Goal: Use online tool/utility: Utilize a website feature to perform a specific function

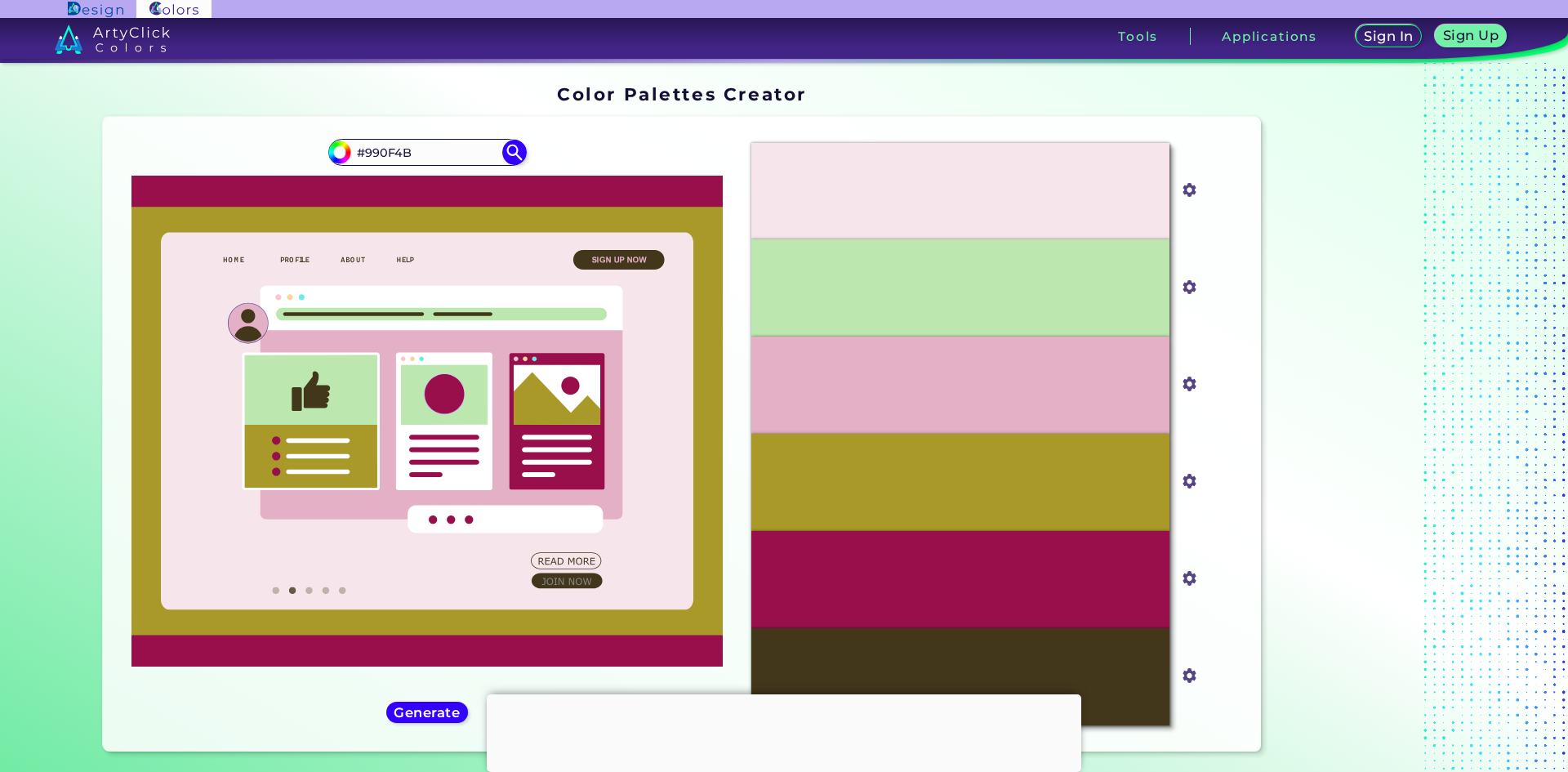
scroll to position [82, 0]
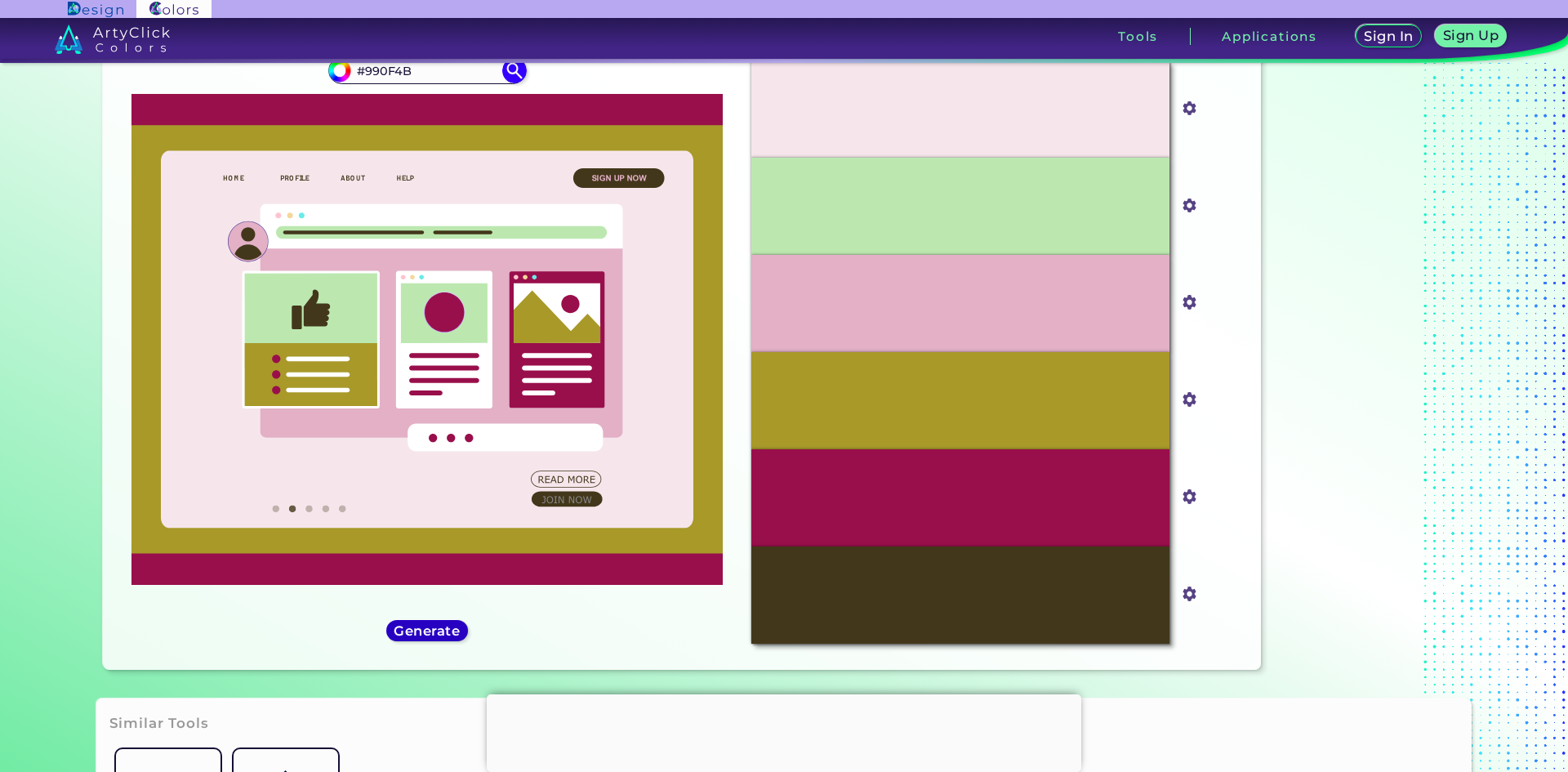
click at [436, 630] on h5 "Generate" at bounding box center [427, 630] width 67 height 14
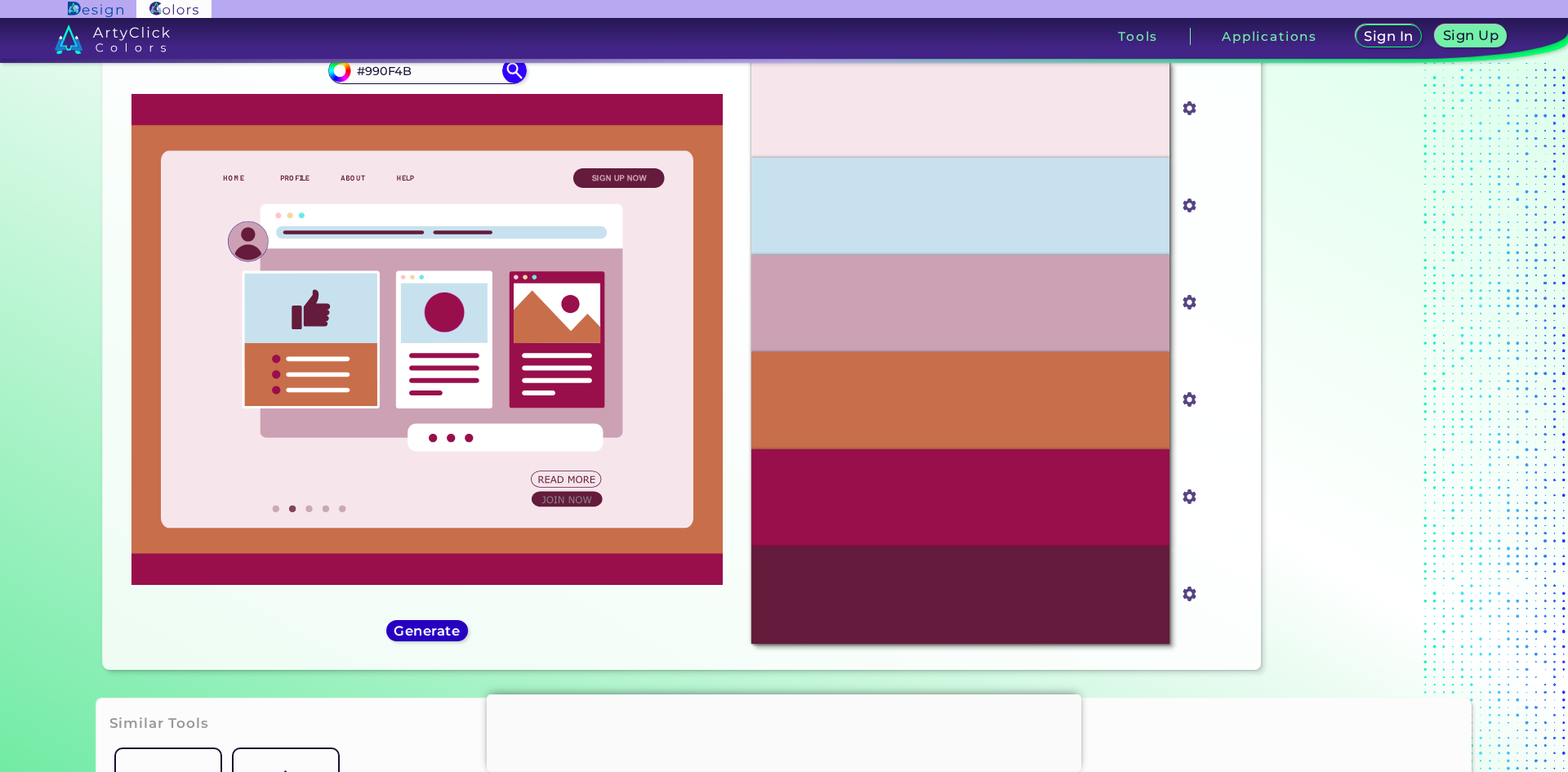
click at [436, 630] on h5 "Generate" at bounding box center [427, 630] width 65 height 13
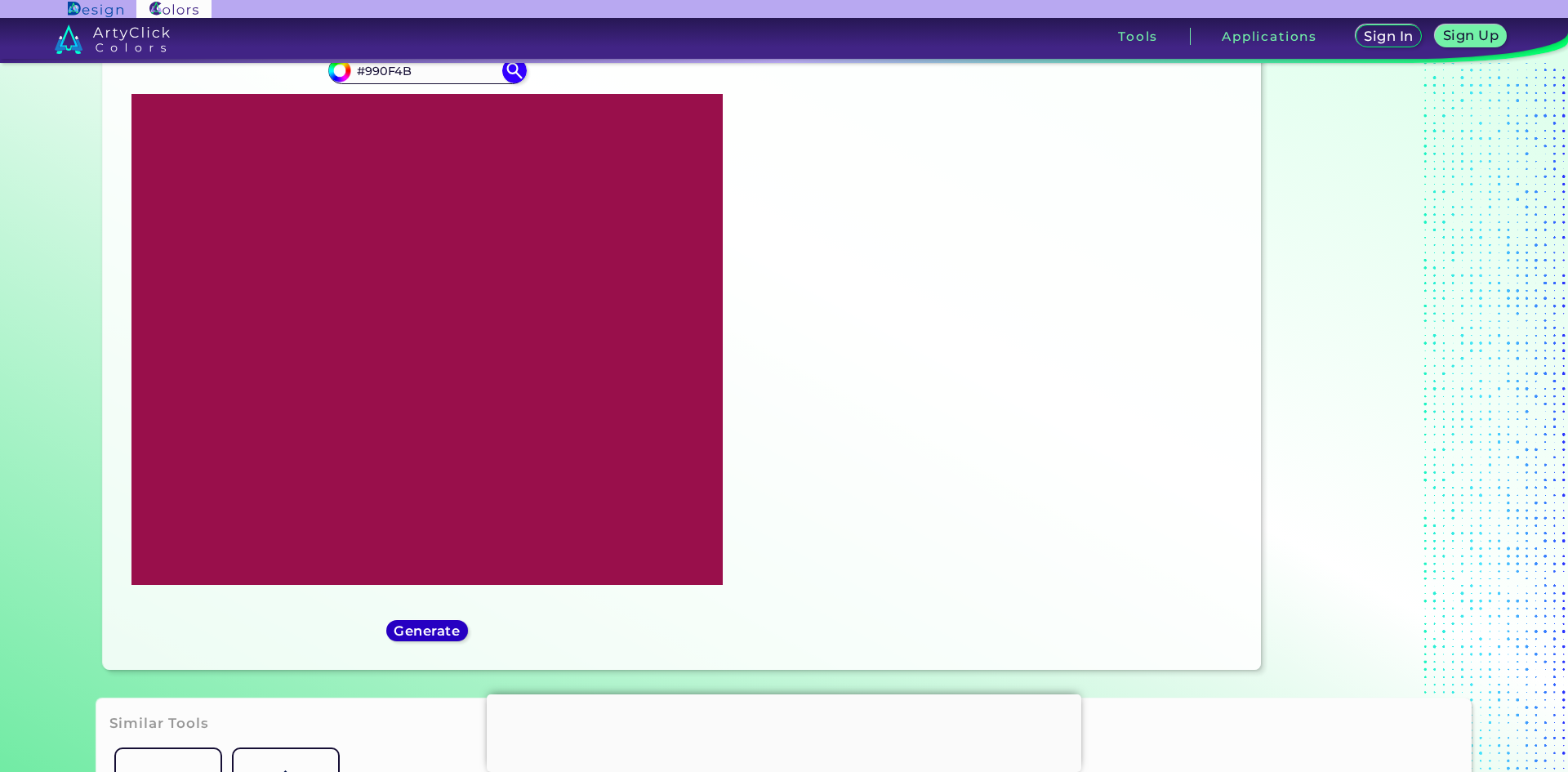
click at [436, 630] on h5 "Generate" at bounding box center [427, 630] width 67 height 14
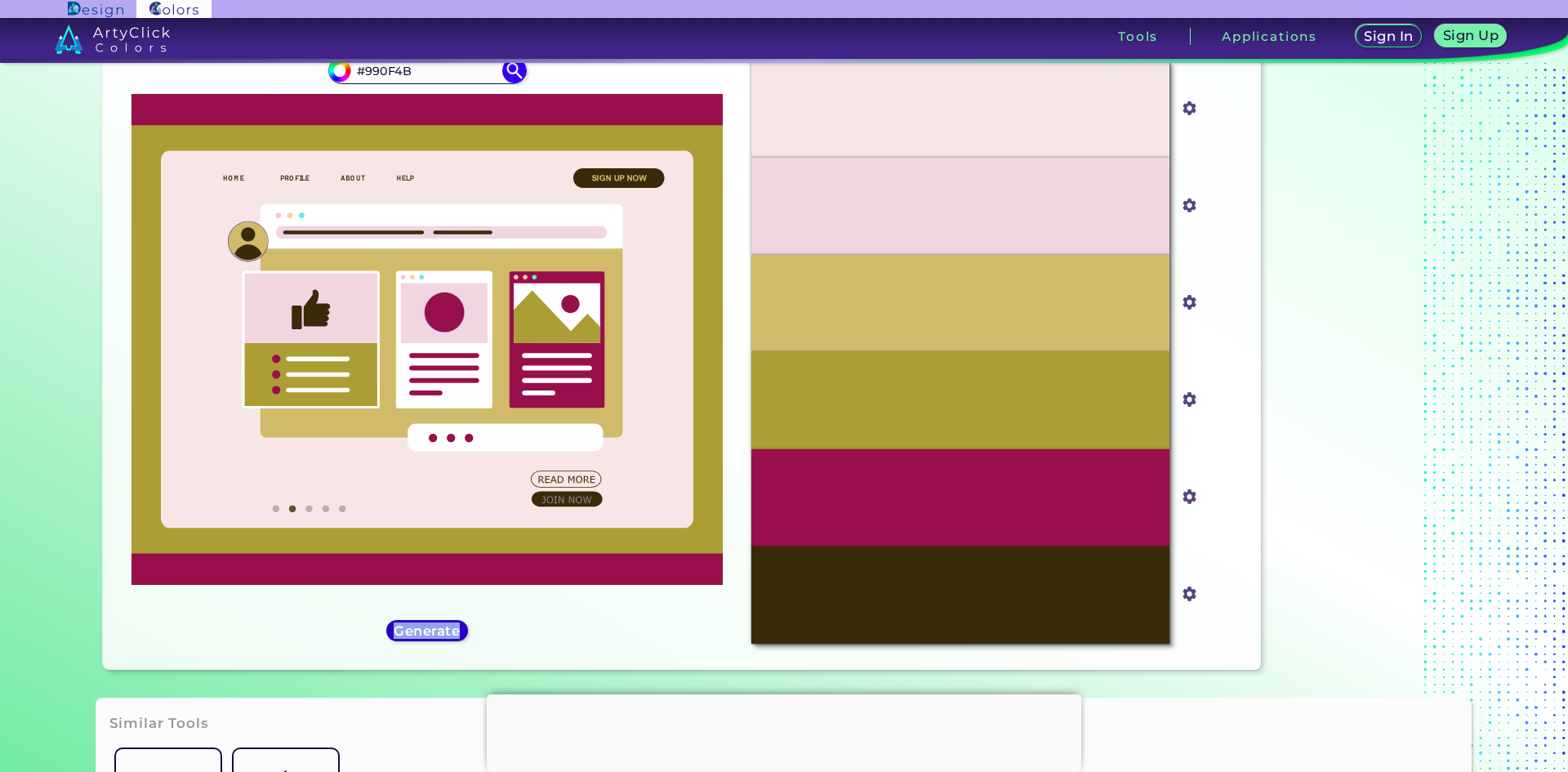
click at [436, 630] on h5 "Generate" at bounding box center [426, 630] width 67 height 14
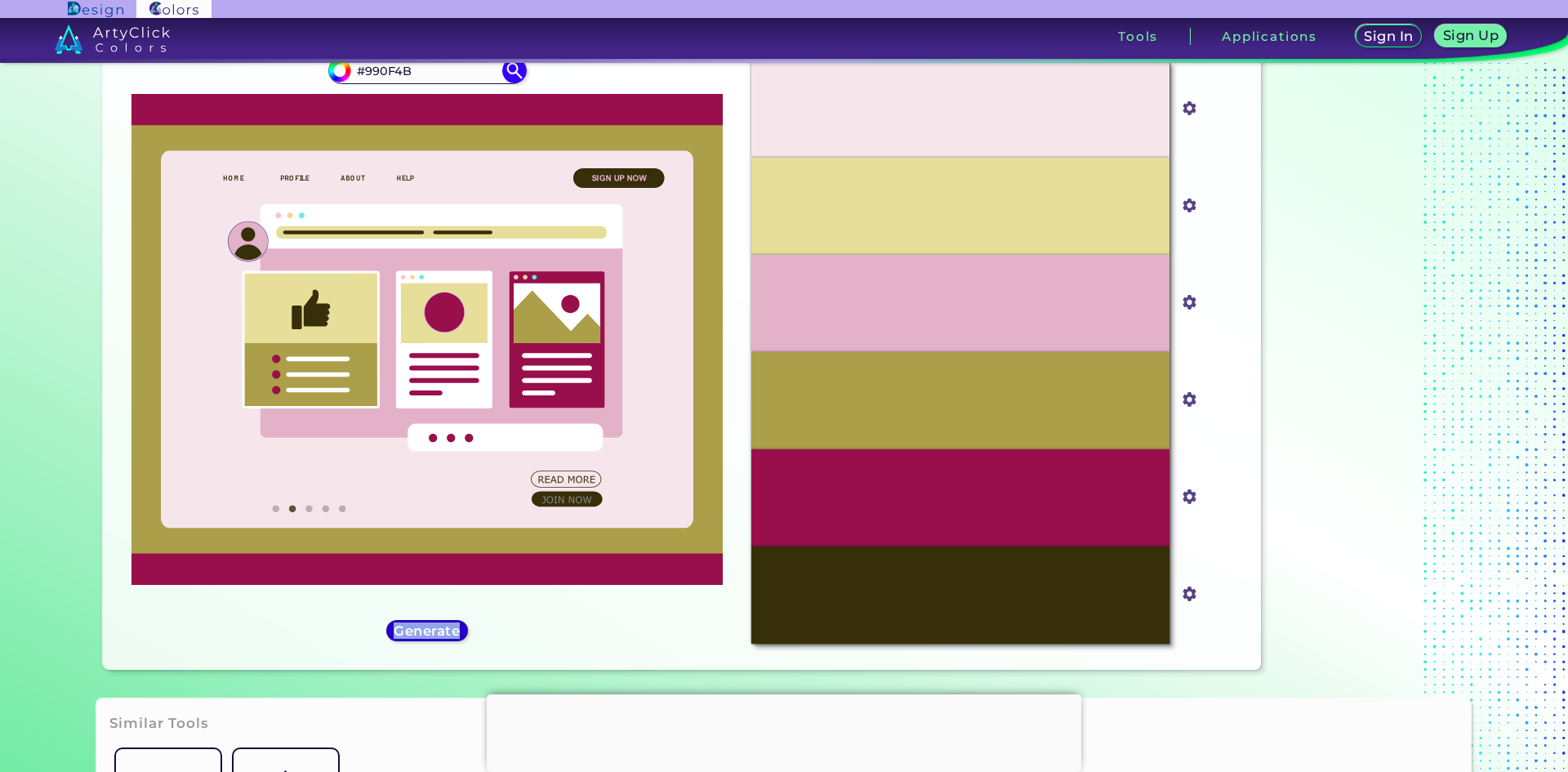
click at [435, 630] on h5 "Generate" at bounding box center [427, 630] width 67 height 14
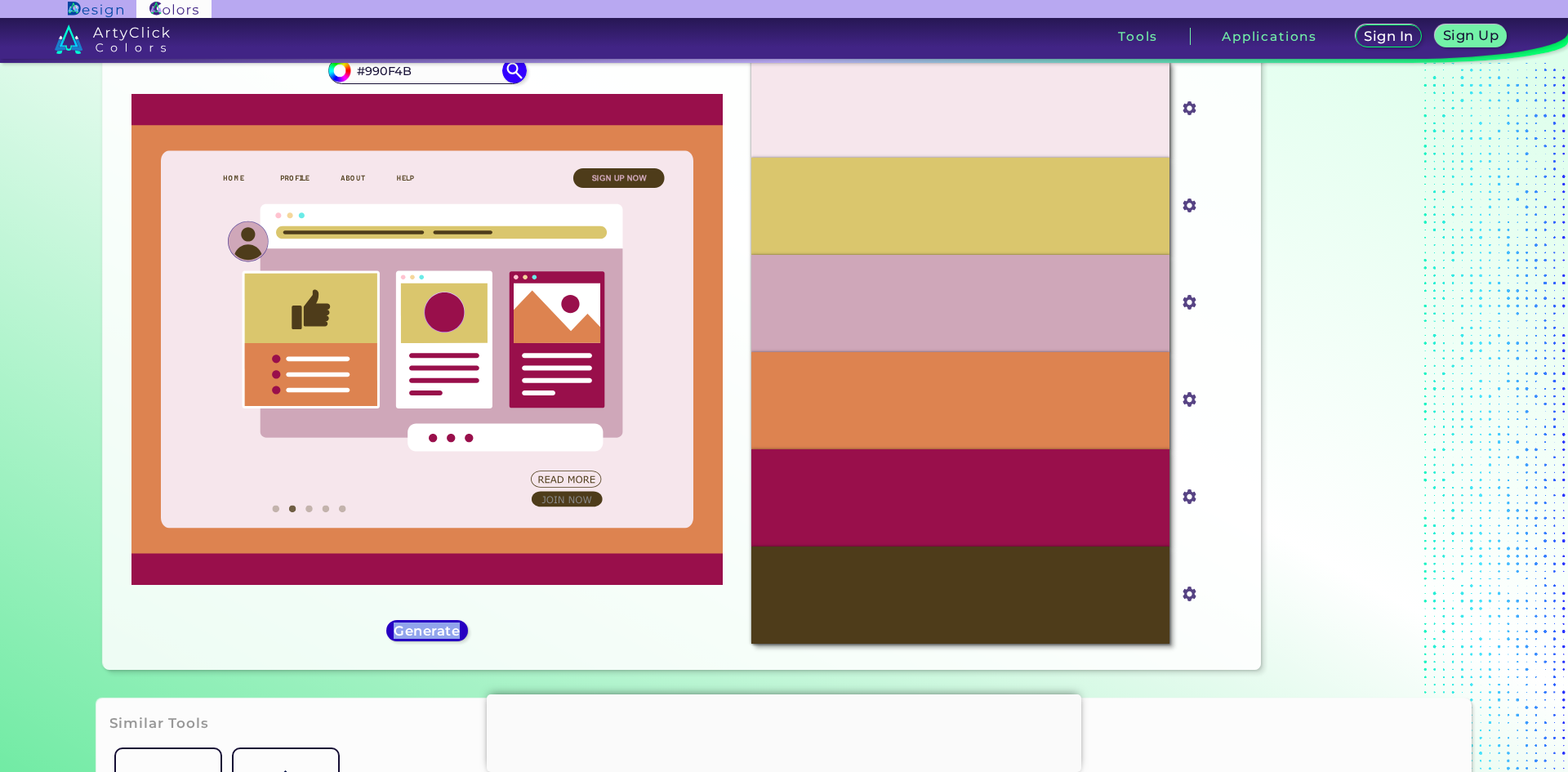
click at [435, 630] on h5 "Generate" at bounding box center [427, 630] width 68 height 14
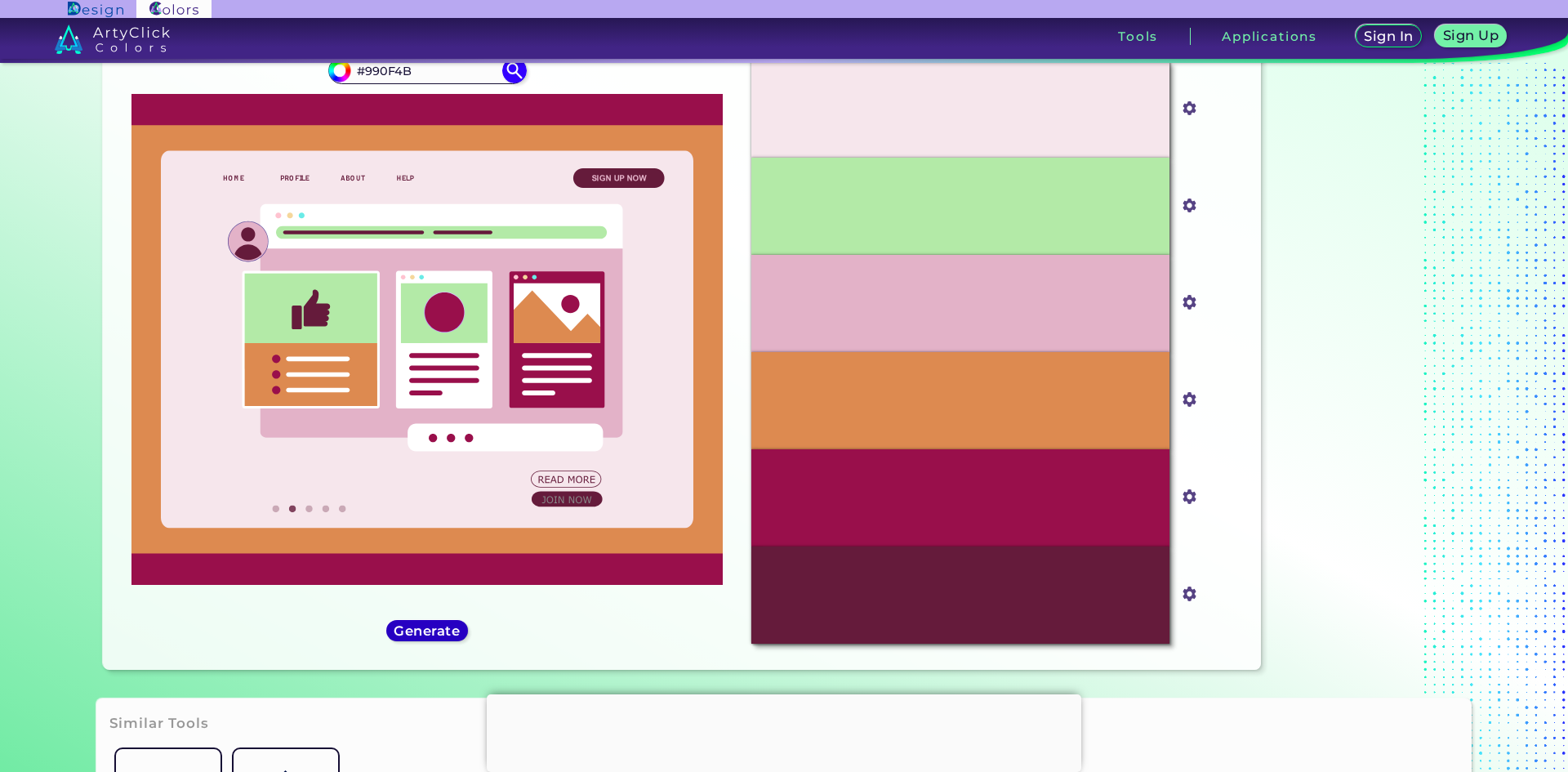
click at [435, 630] on h5 "Generate" at bounding box center [427, 630] width 67 height 13
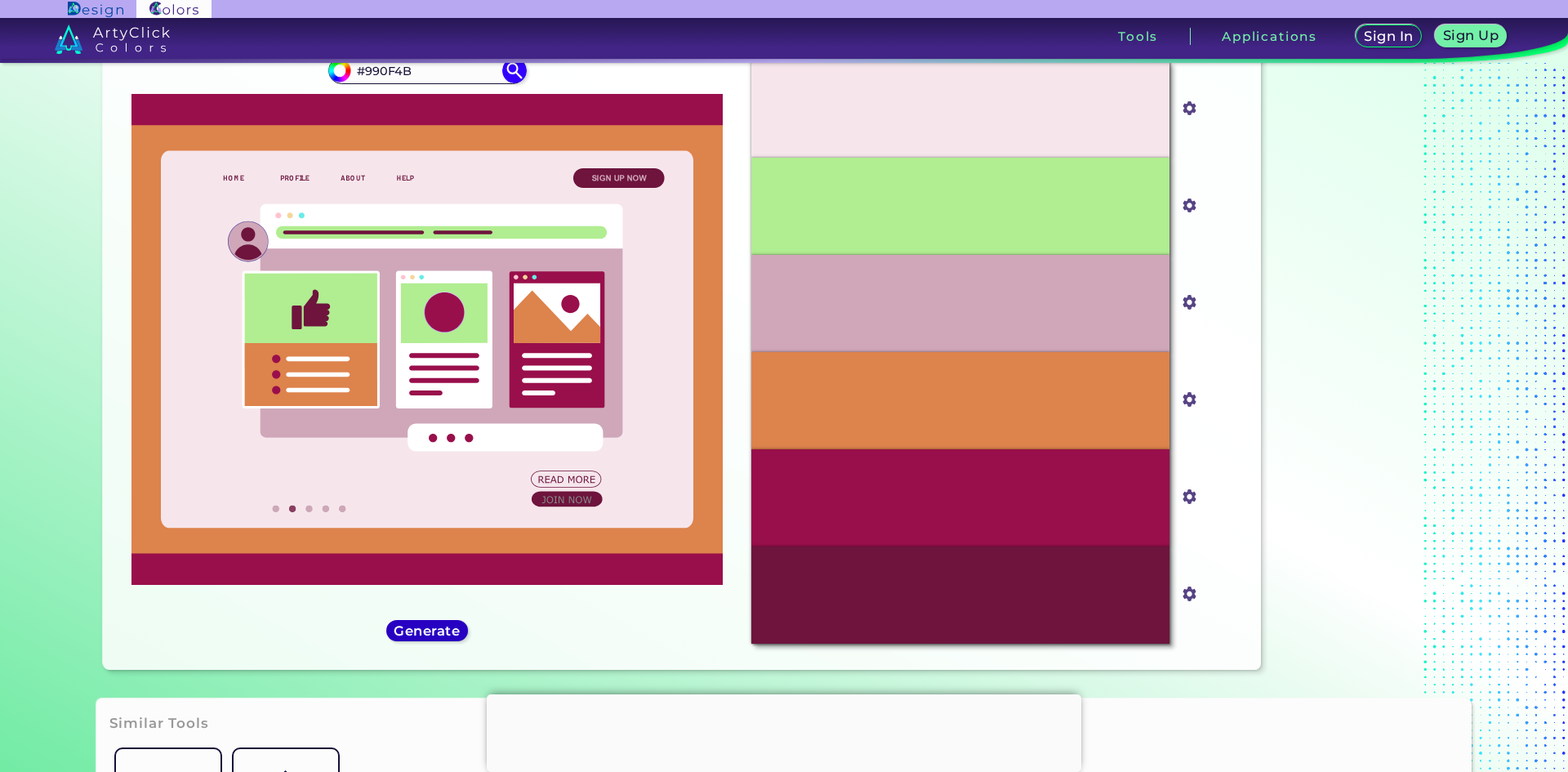
click at [435, 630] on h5 "Generate" at bounding box center [427, 630] width 67 height 14
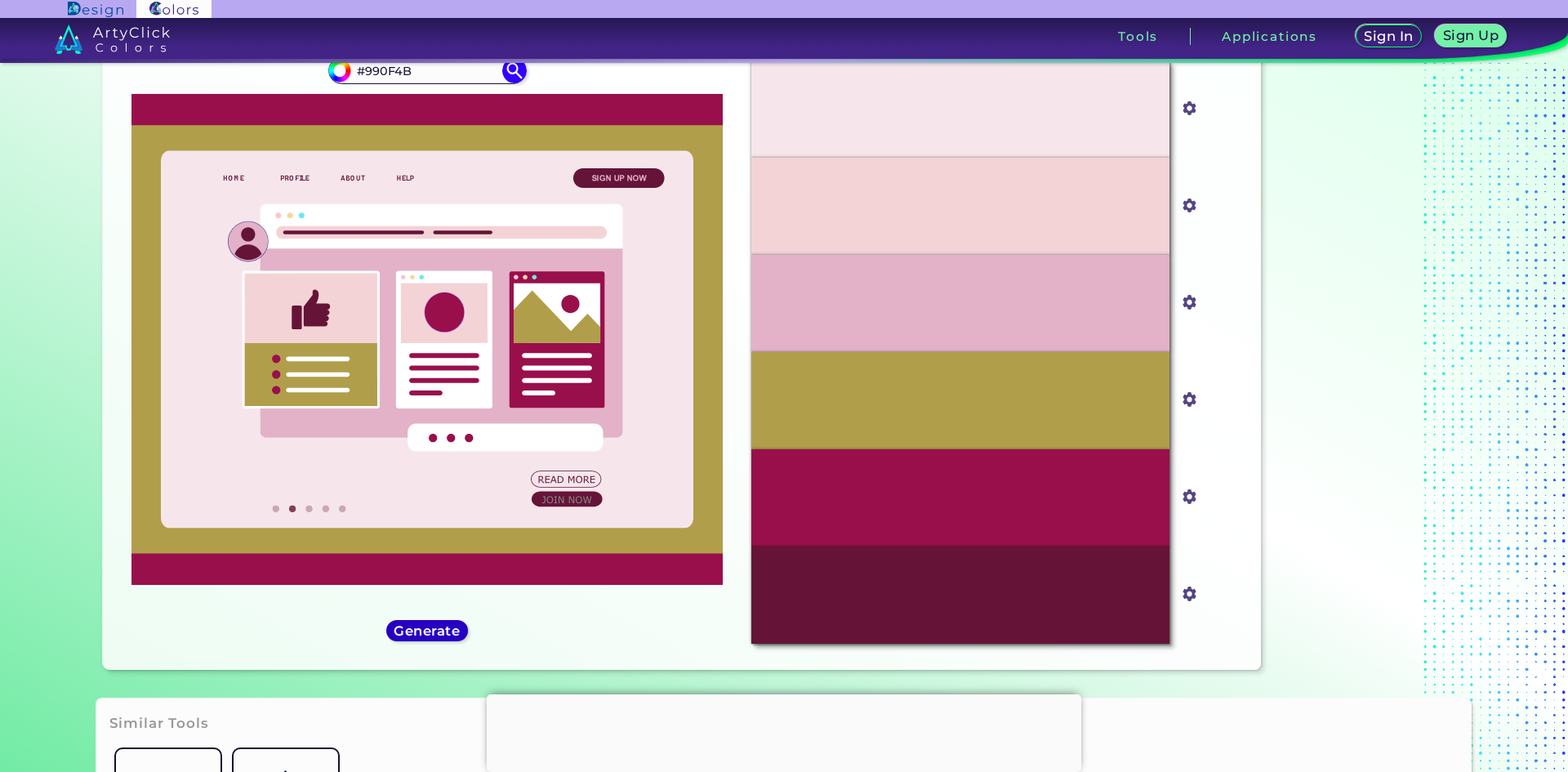
click at [435, 630] on h5 "Generate" at bounding box center [427, 630] width 67 height 14
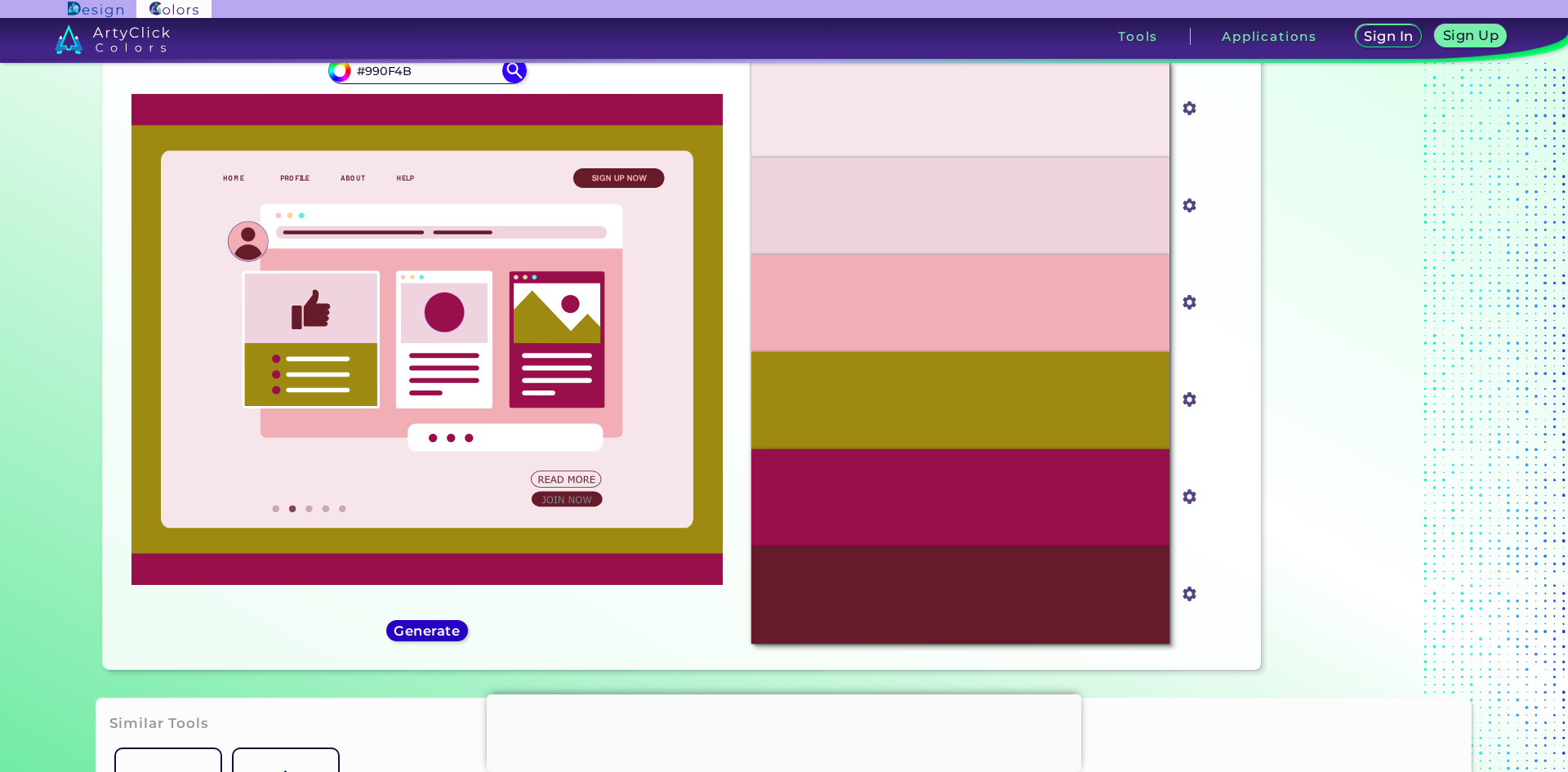
click at [435, 630] on h5 "Generate" at bounding box center [427, 630] width 69 height 14
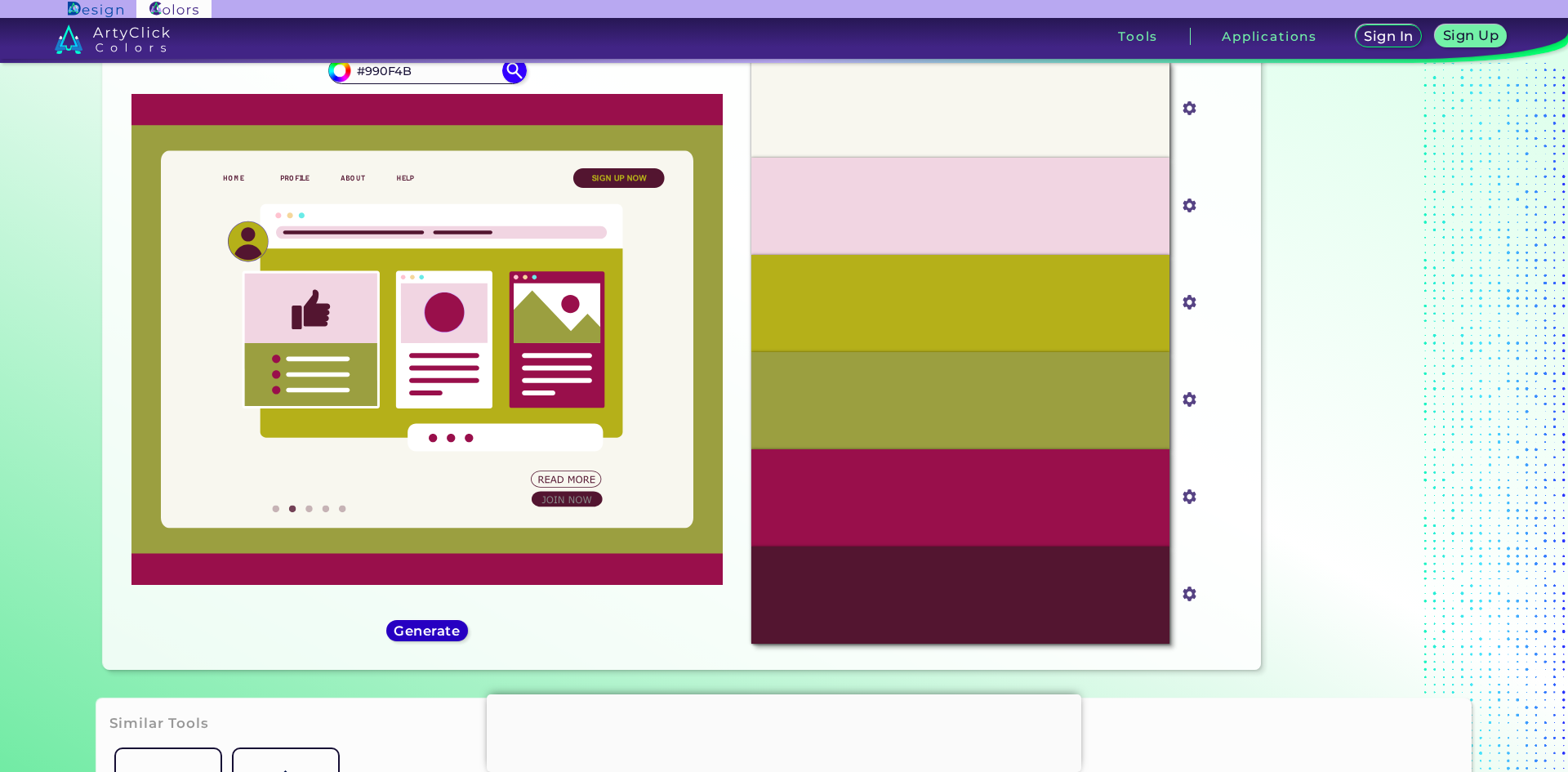
click at [435, 630] on h5 "Generate" at bounding box center [426, 630] width 62 height 13
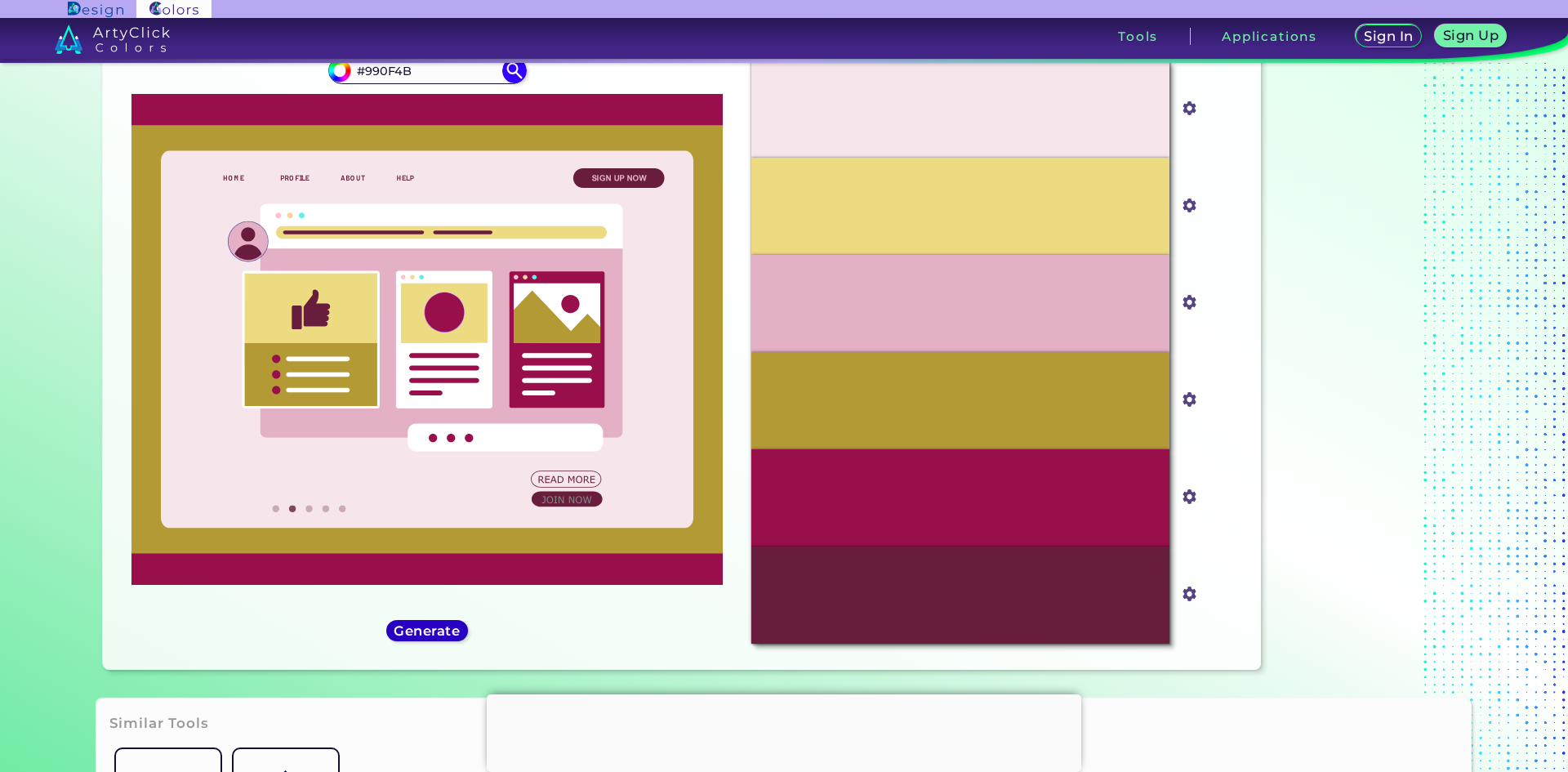
click at [430, 632] on h5 "Generate" at bounding box center [426, 630] width 64 height 13
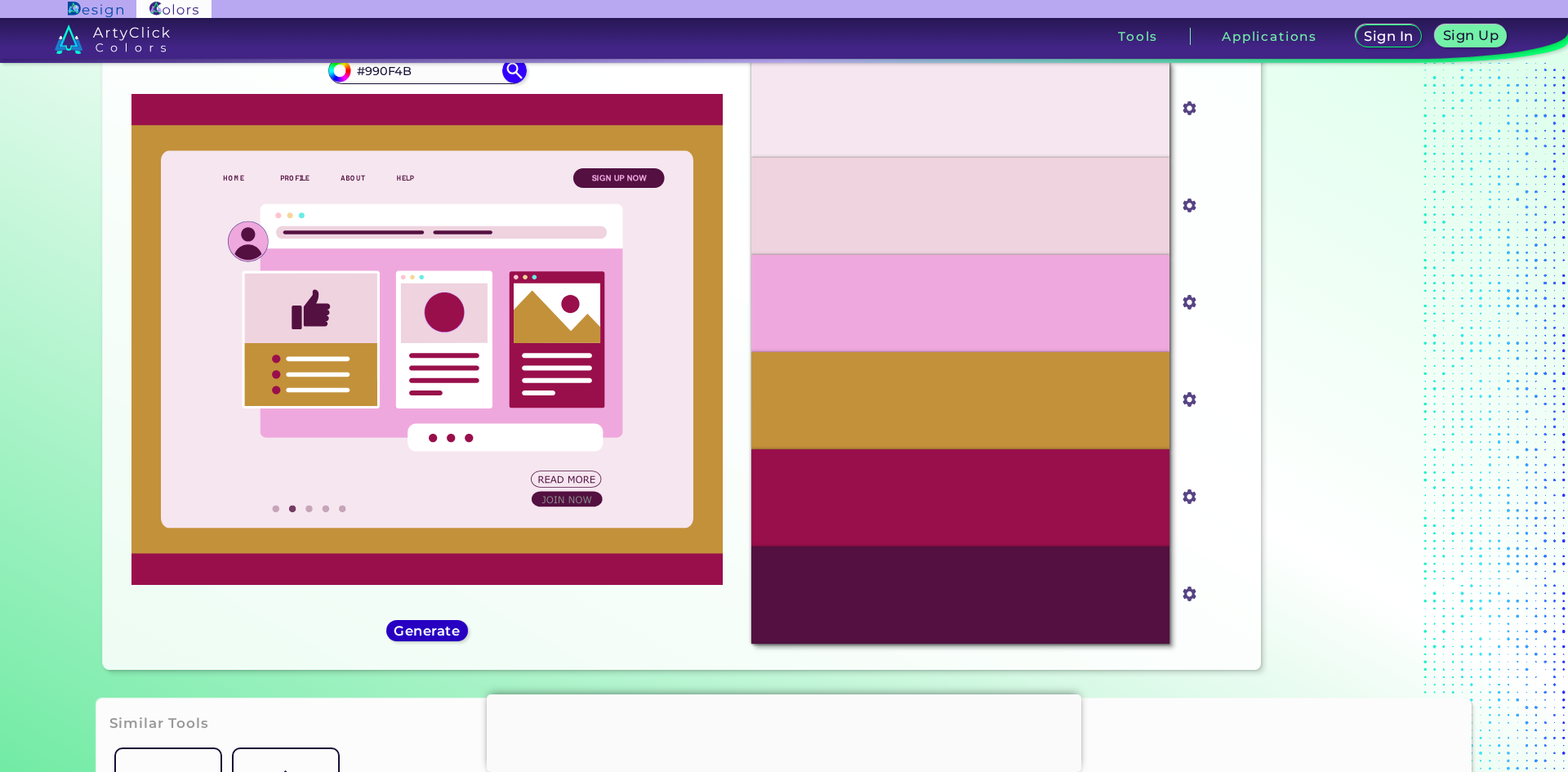
click at [429, 632] on h5 "Generate" at bounding box center [426, 630] width 62 height 13
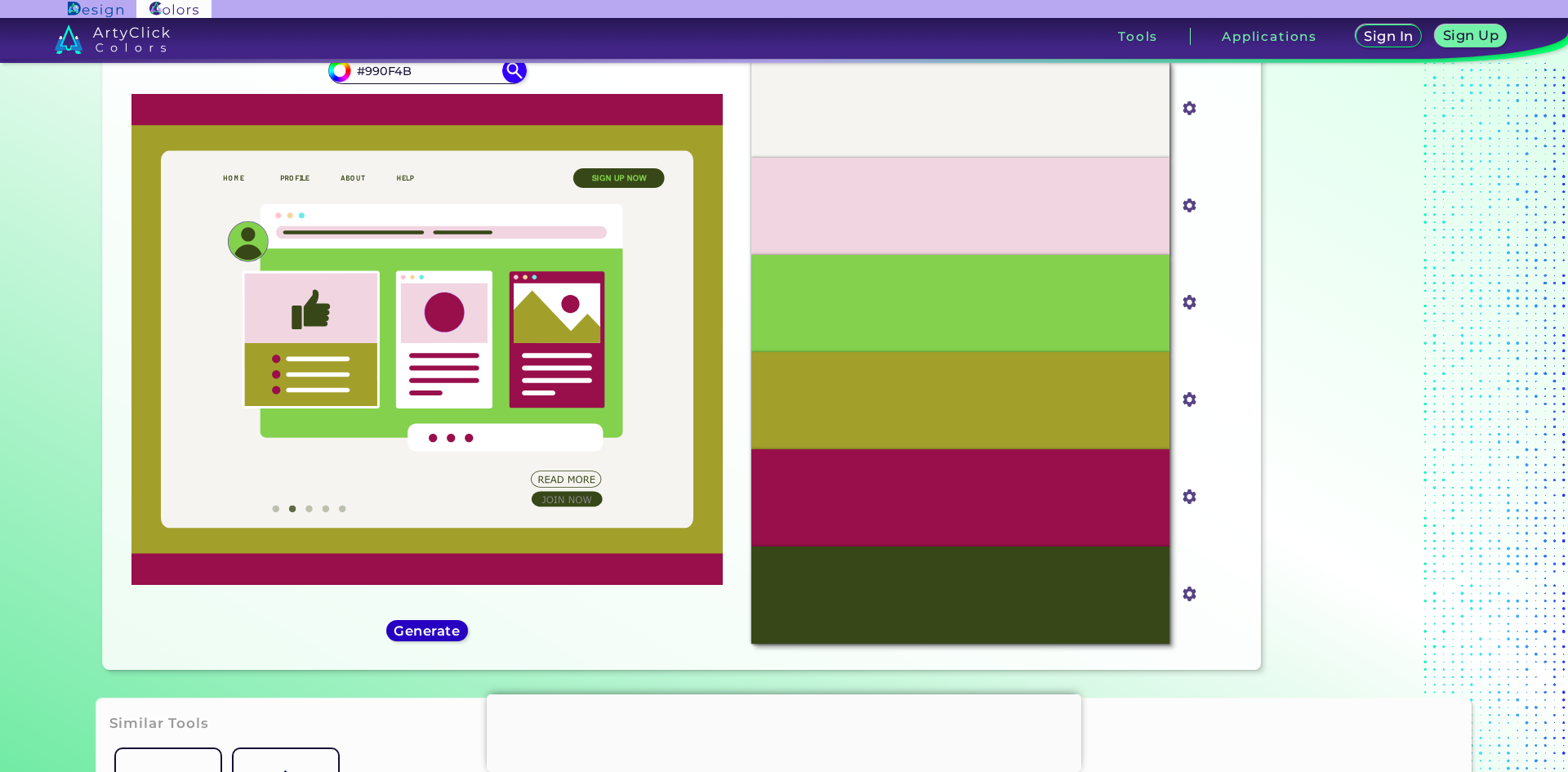
click at [429, 632] on h5 "Generate" at bounding box center [426, 630] width 65 height 13
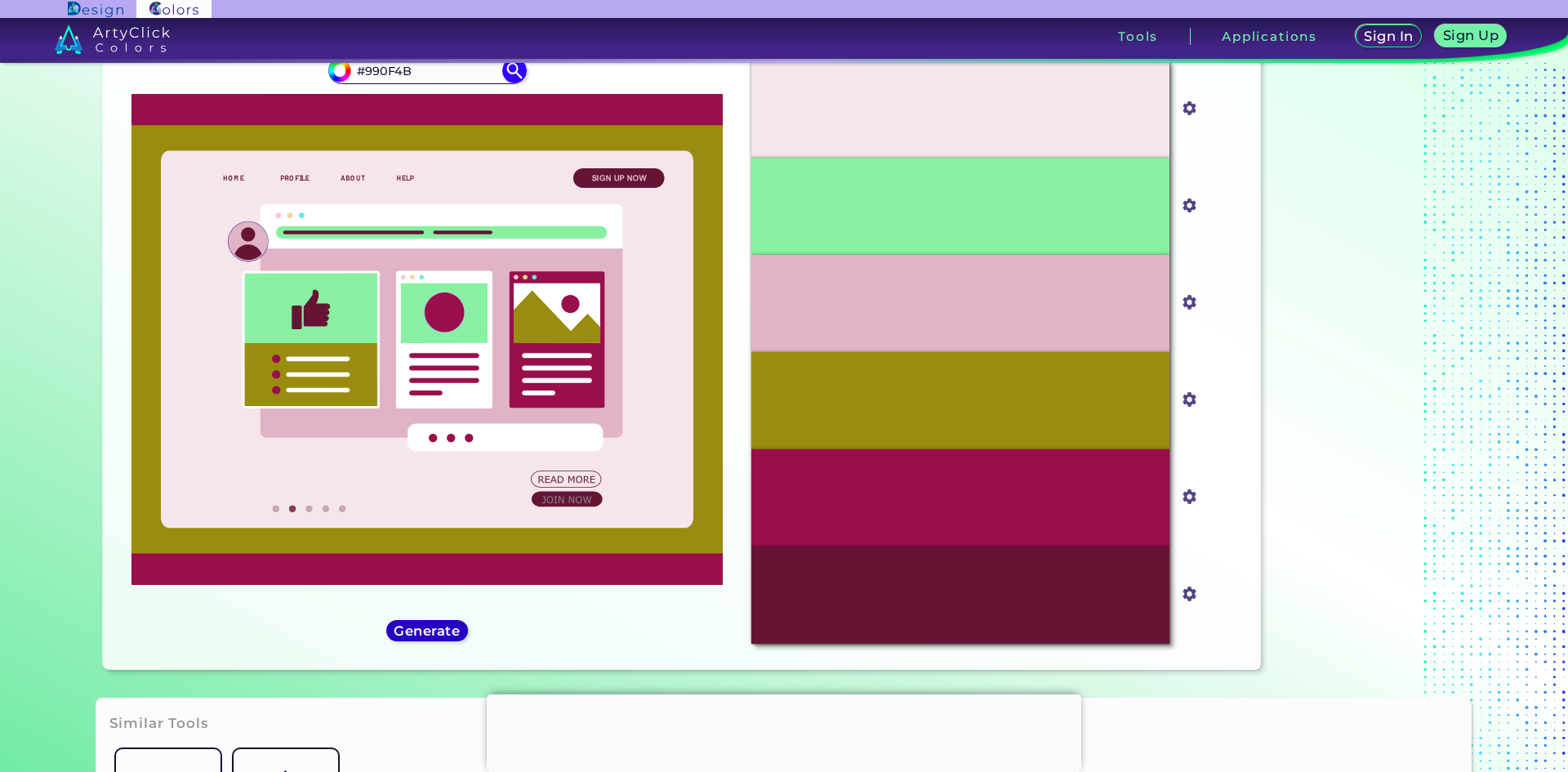
click at [429, 632] on h5 "Generate" at bounding box center [426, 630] width 62 height 13
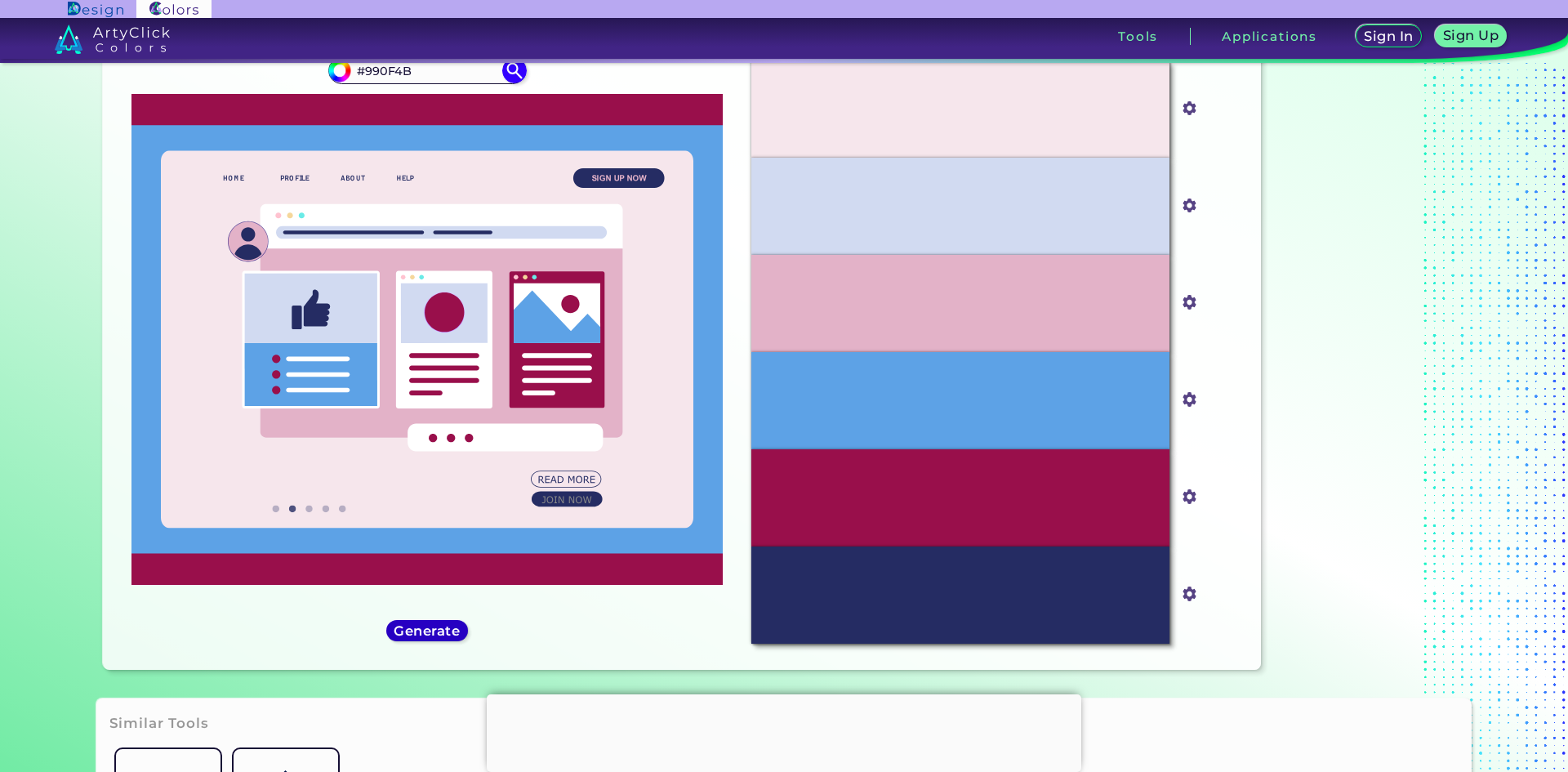
click at [429, 632] on h5 "Generate" at bounding box center [426, 630] width 65 height 13
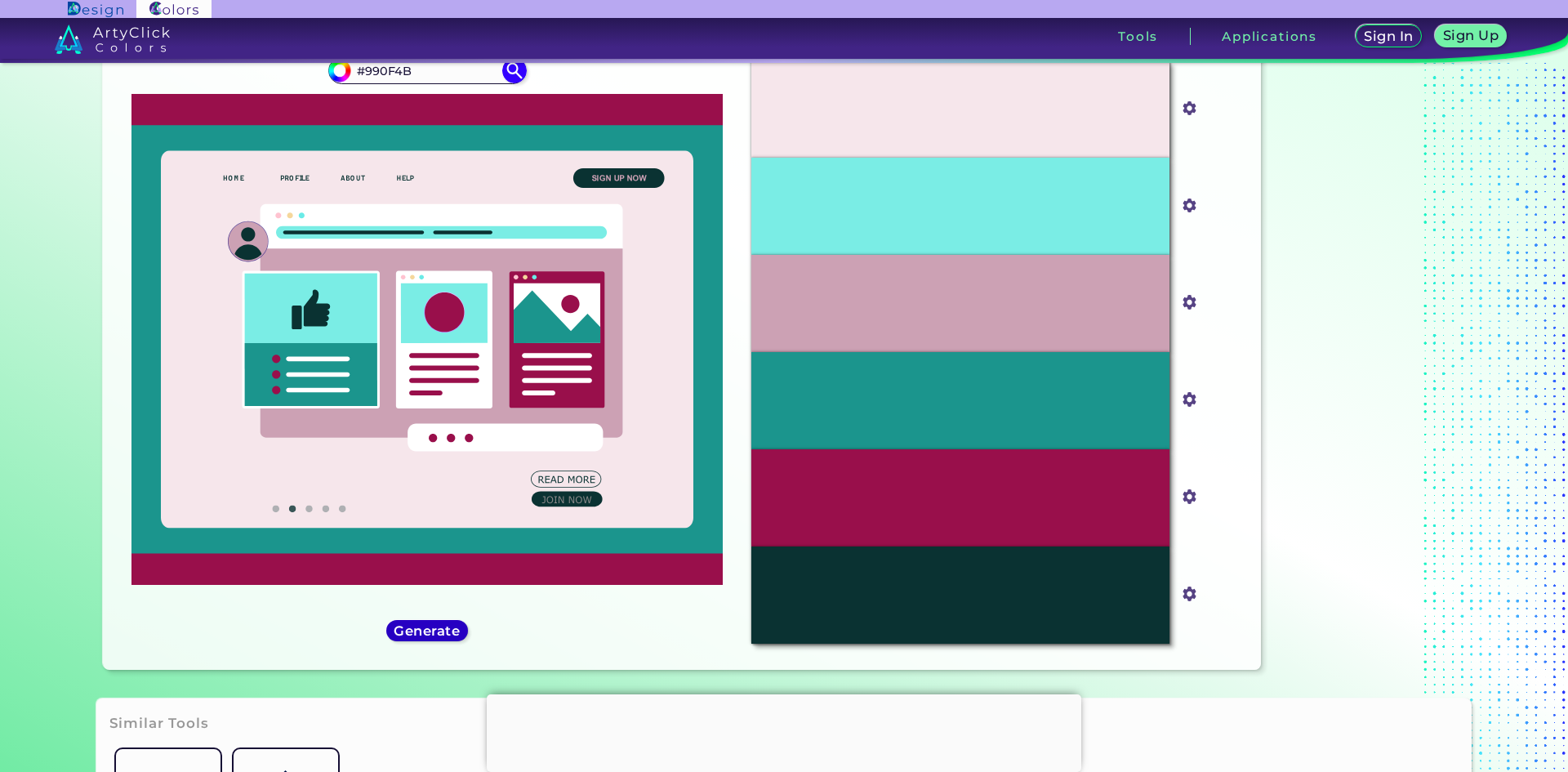
click at [429, 632] on h5 "Generate" at bounding box center [427, 630] width 62 height 13
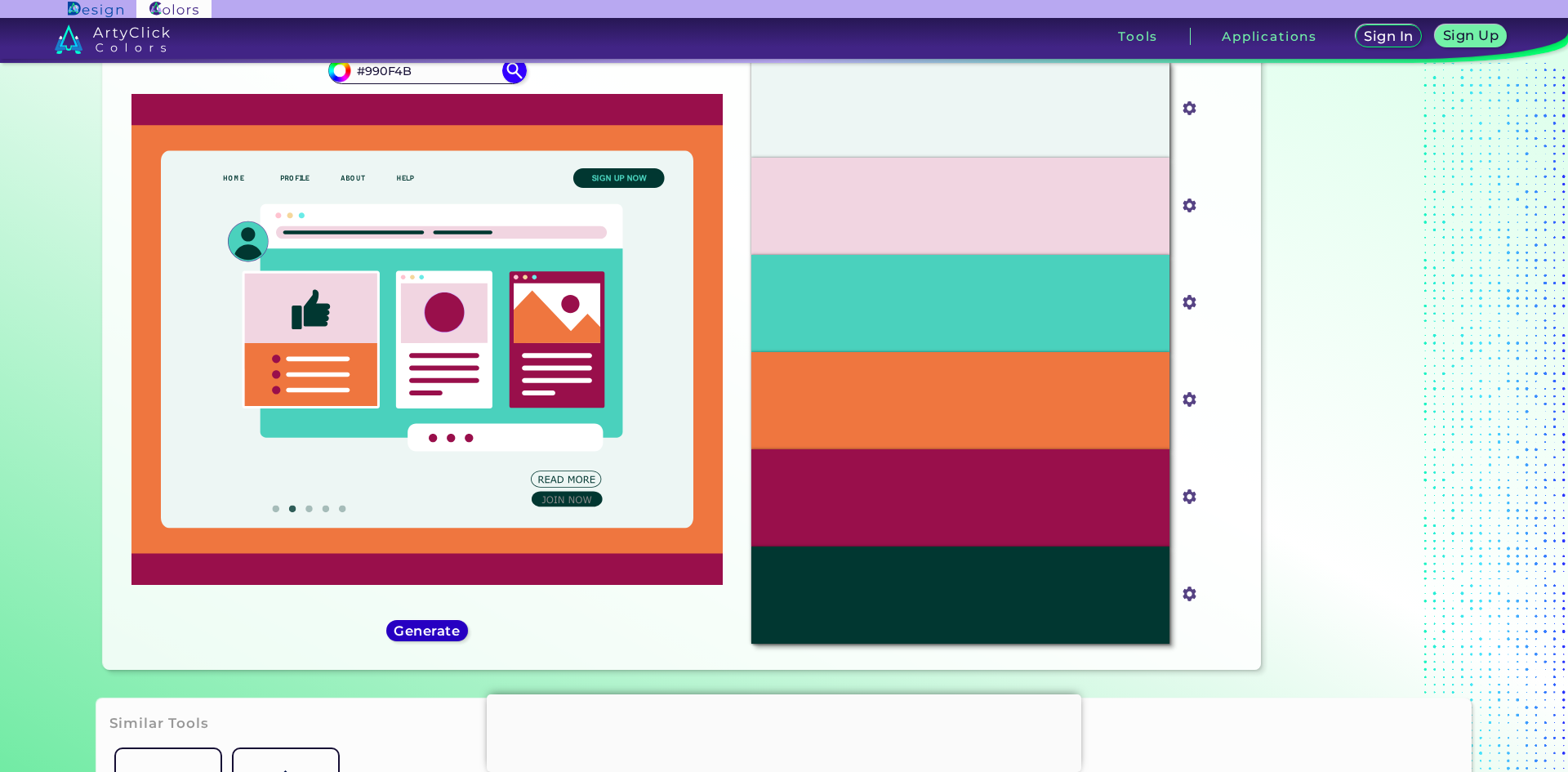
click at [431, 627] on h5 "Generate" at bounding box center [426, 630] width 63 height 13
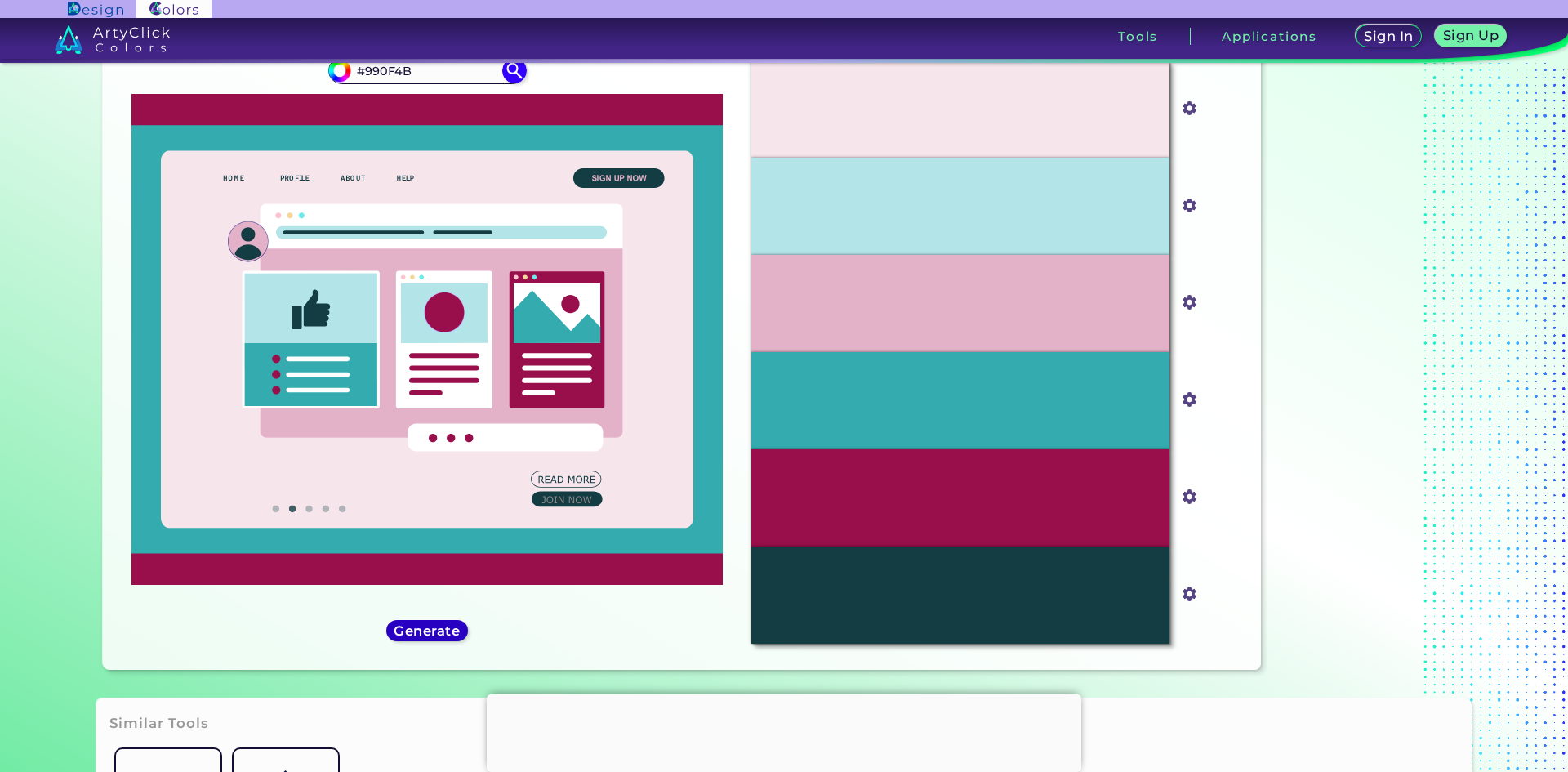
click at [431, 627] on h5 "Generate" at bounding box center [426, 630] width 62 height 13
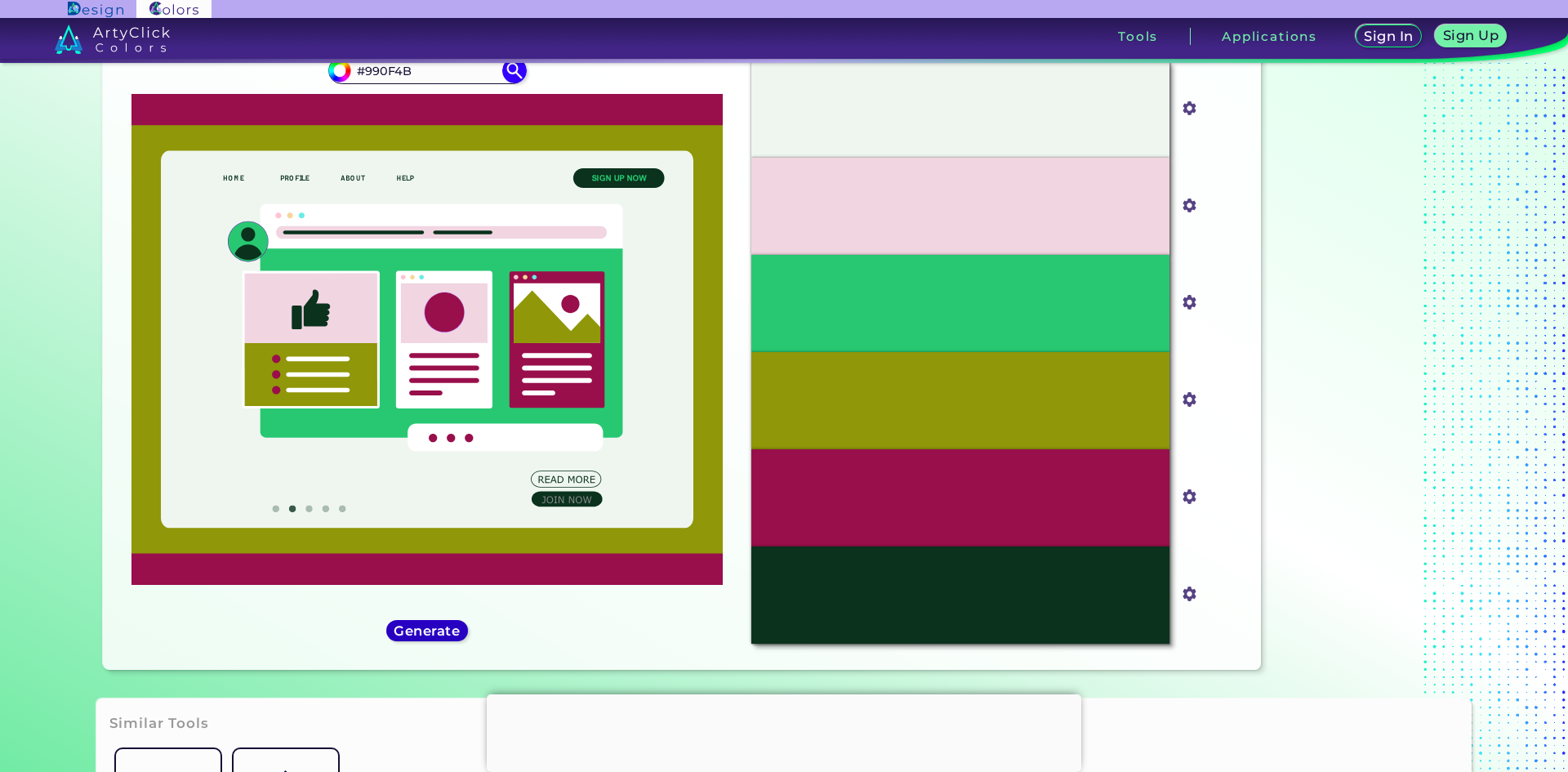
click at [431, 627] on h5 "Generate" at bounding box center [426, 630] width 66 height 13
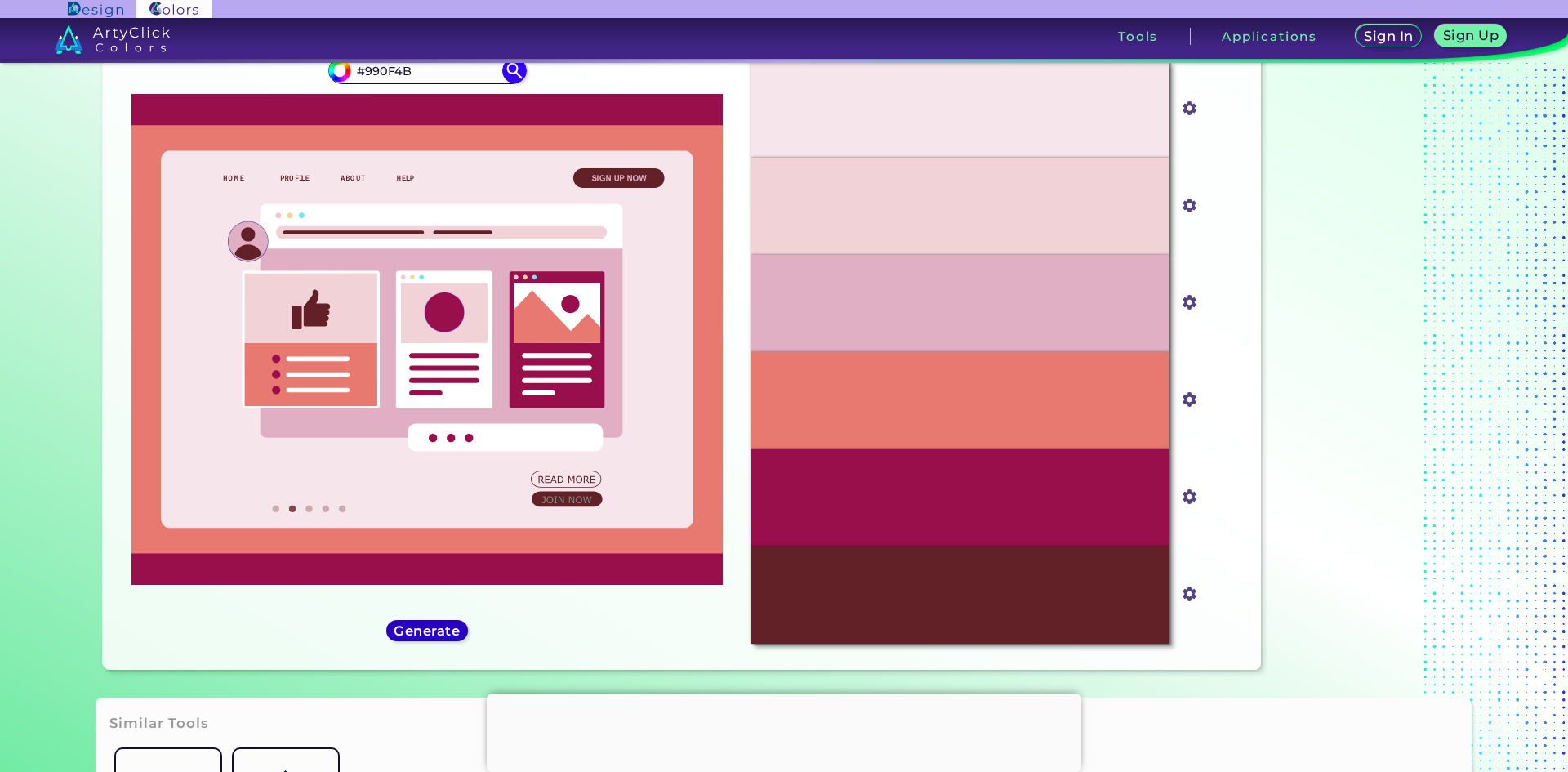
click at [431, 627] on h5 "Generate" at bounding box center [426, 630] width 62 height 13
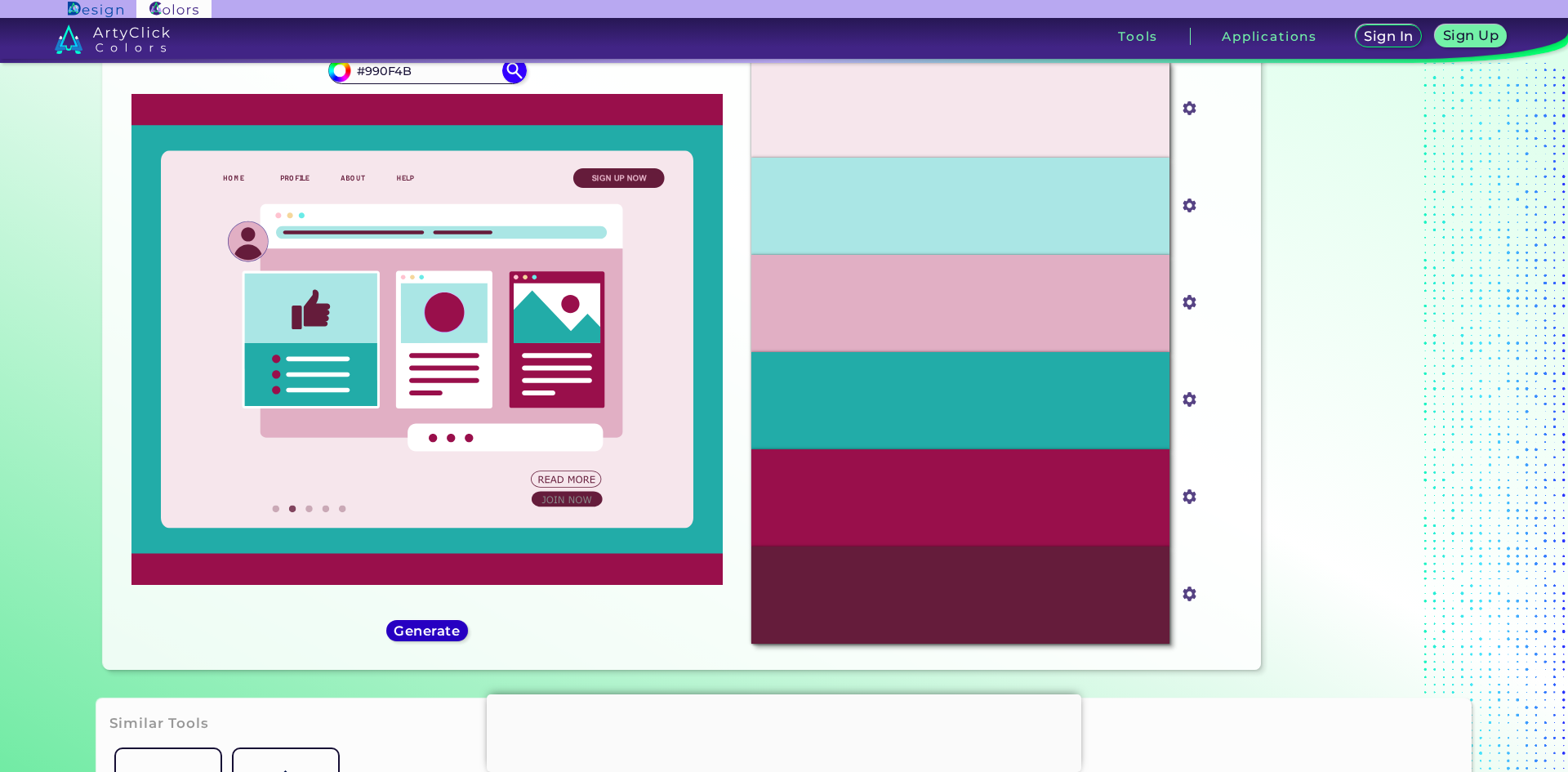
click at [431, 627] on h5 "Generate" at bounding box center [427, 630] width 61 height 13
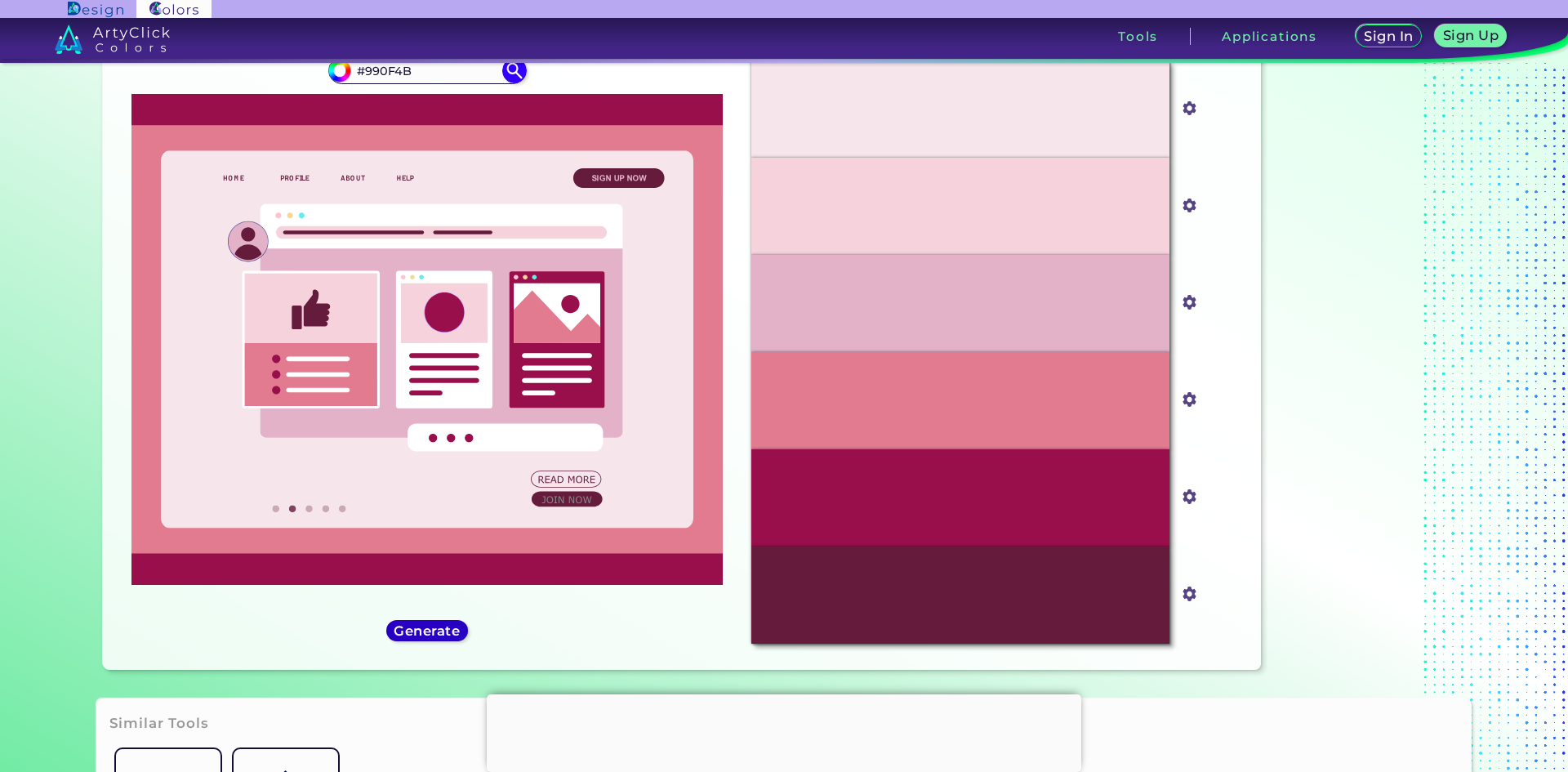
click at [431, 627] on h5 "Generate" at bounding box center [426, 630] width 65 height 13
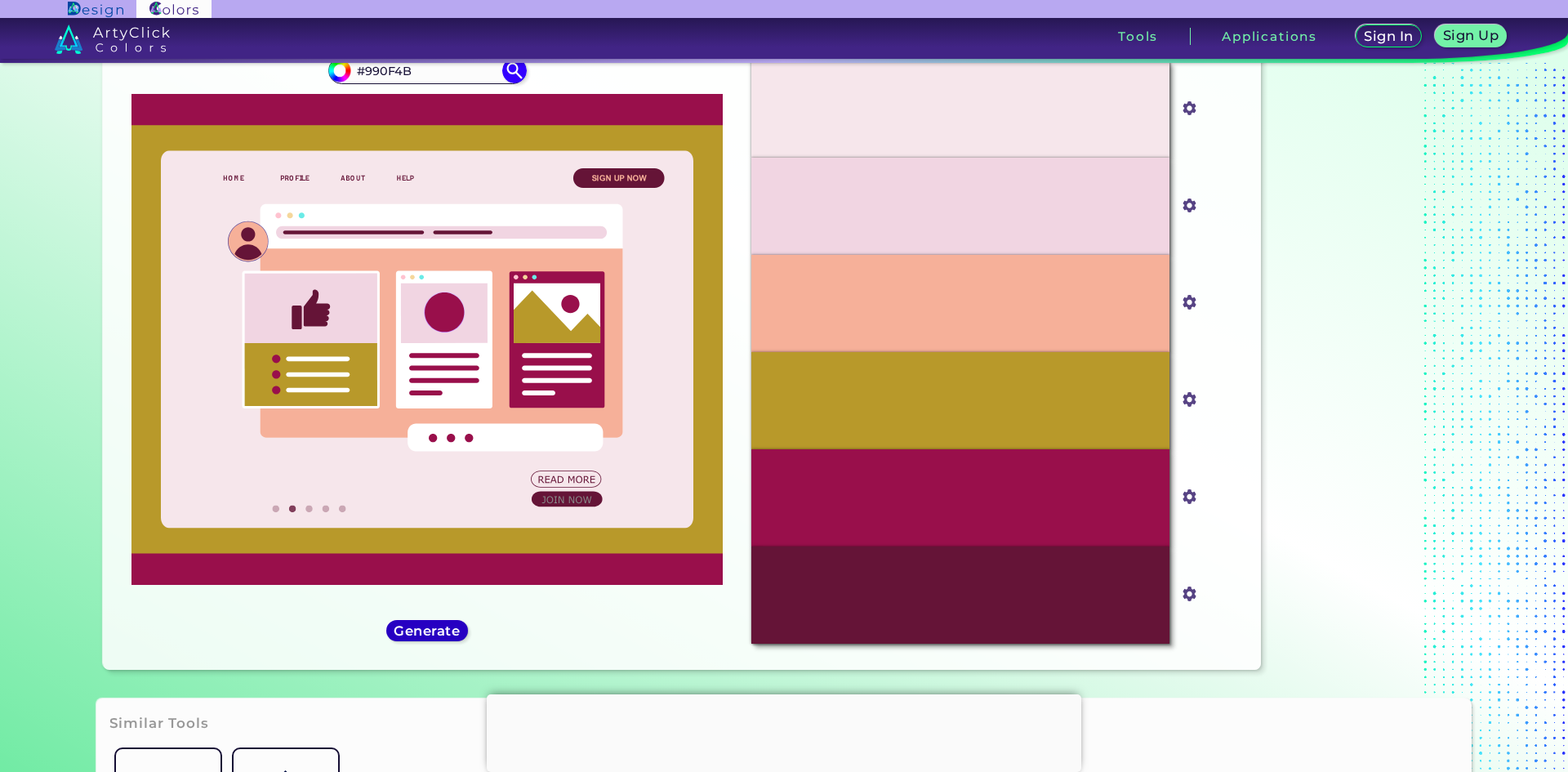
click at [431, 627] on h5 "Generate" at bounding box center [427, 630] width 61 height 13
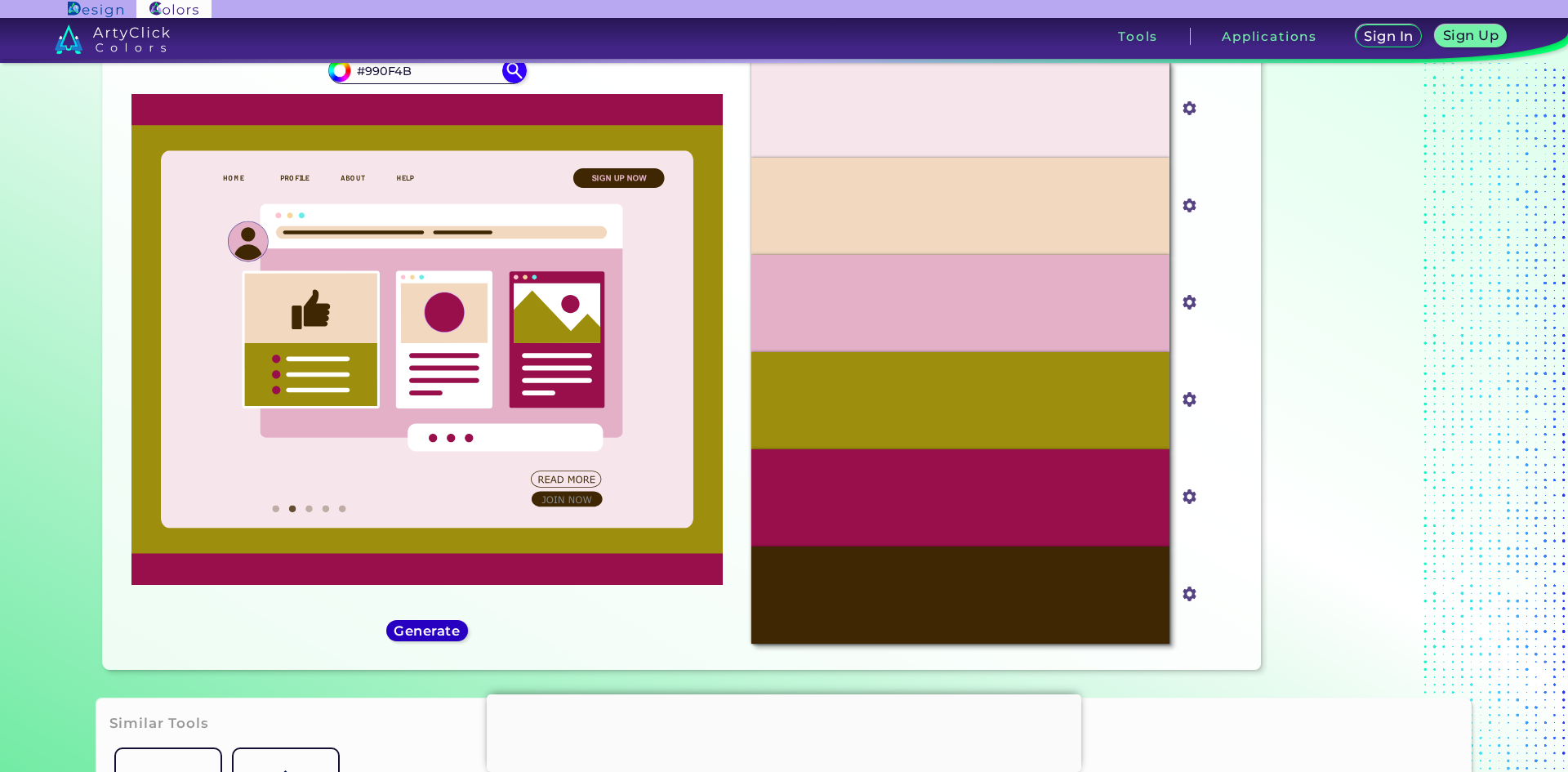
click at [431, 627] on h5 "Generate" at bounding box center [427, 630] width 62 height 13
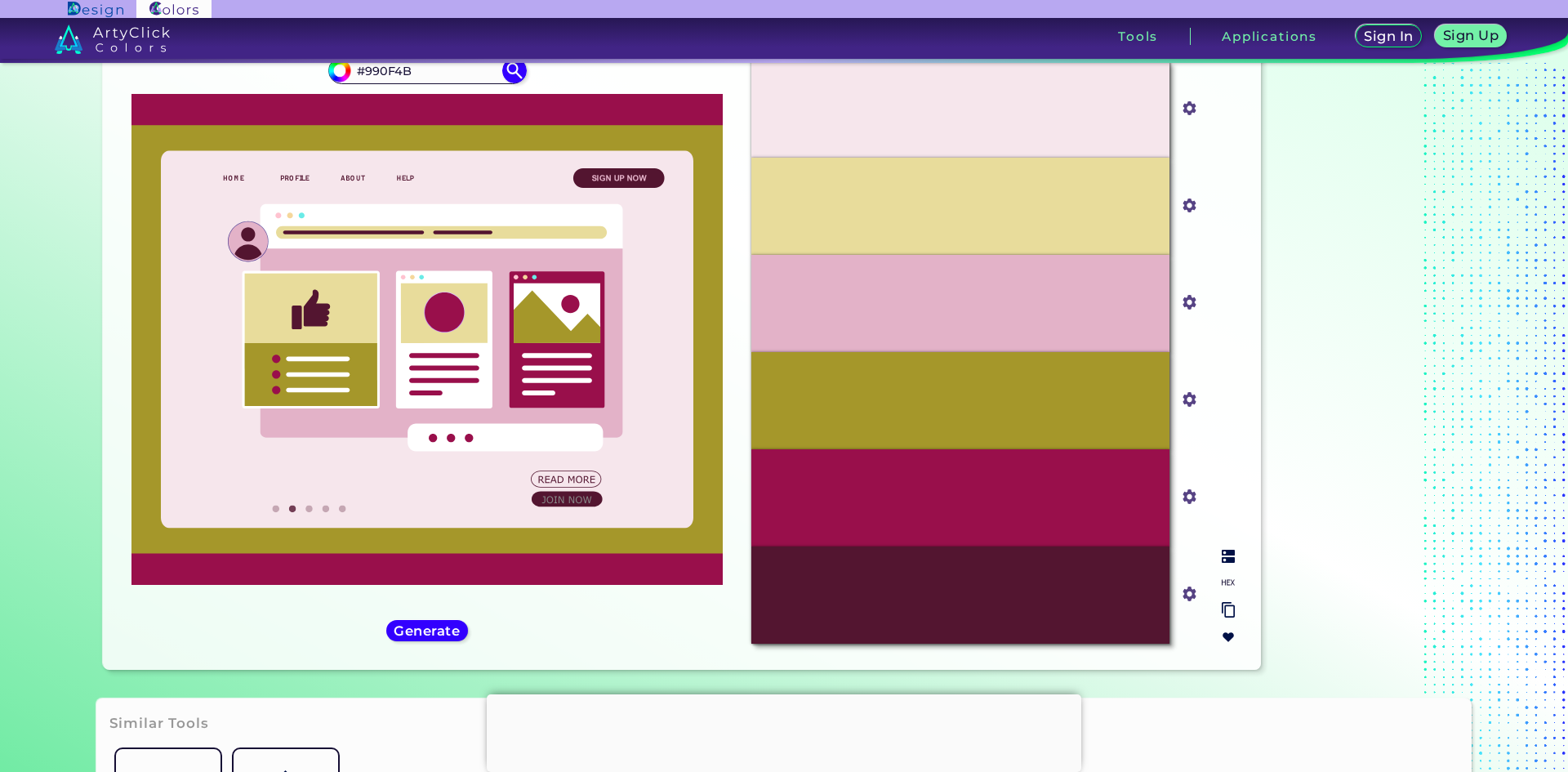
click at [1185, 114] on input "#f6e6ec" at bounding box center [1187, 107] width 21 height 21
type input "#f6e5e6"
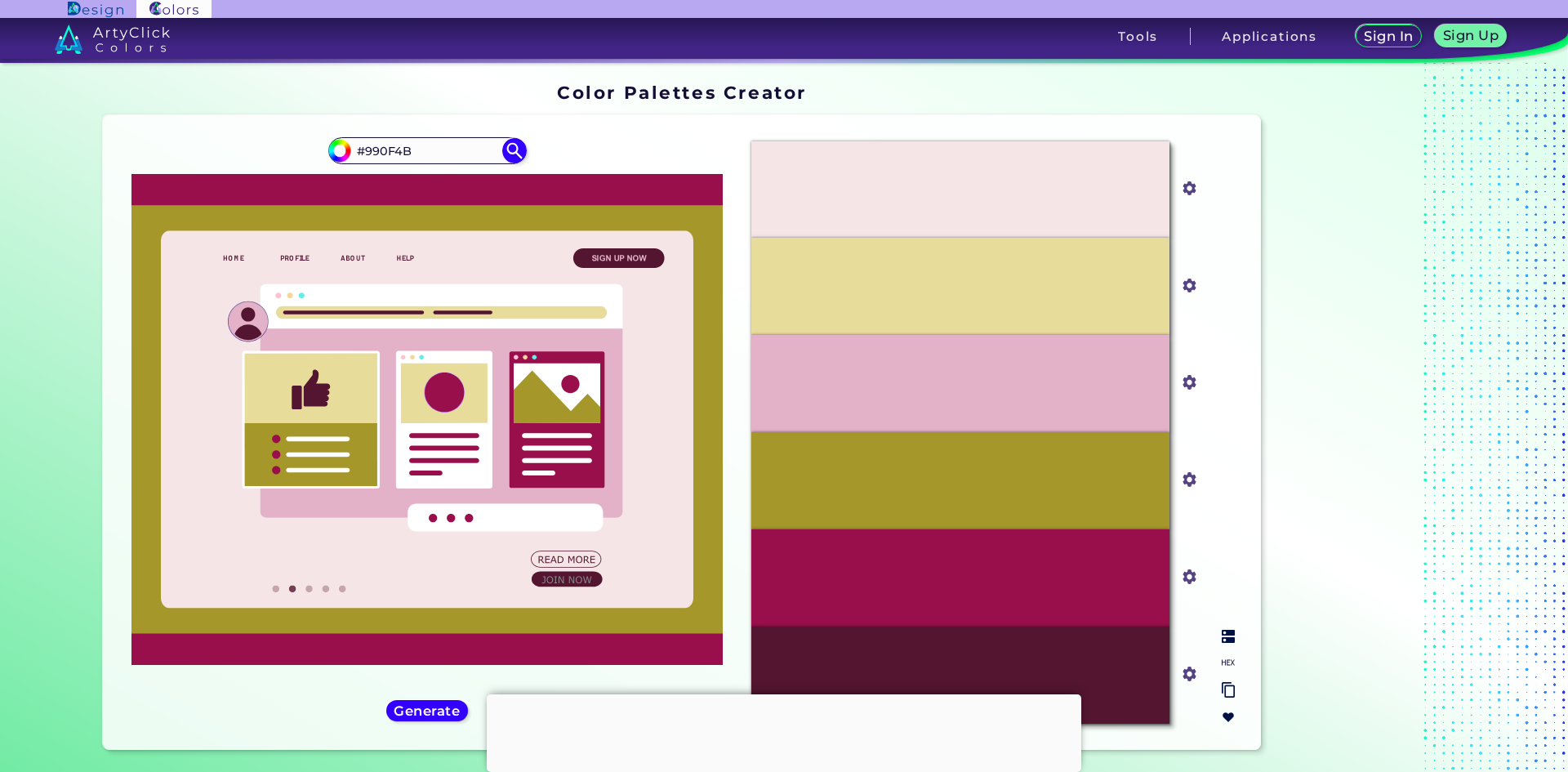
scroll to position [0, 0]
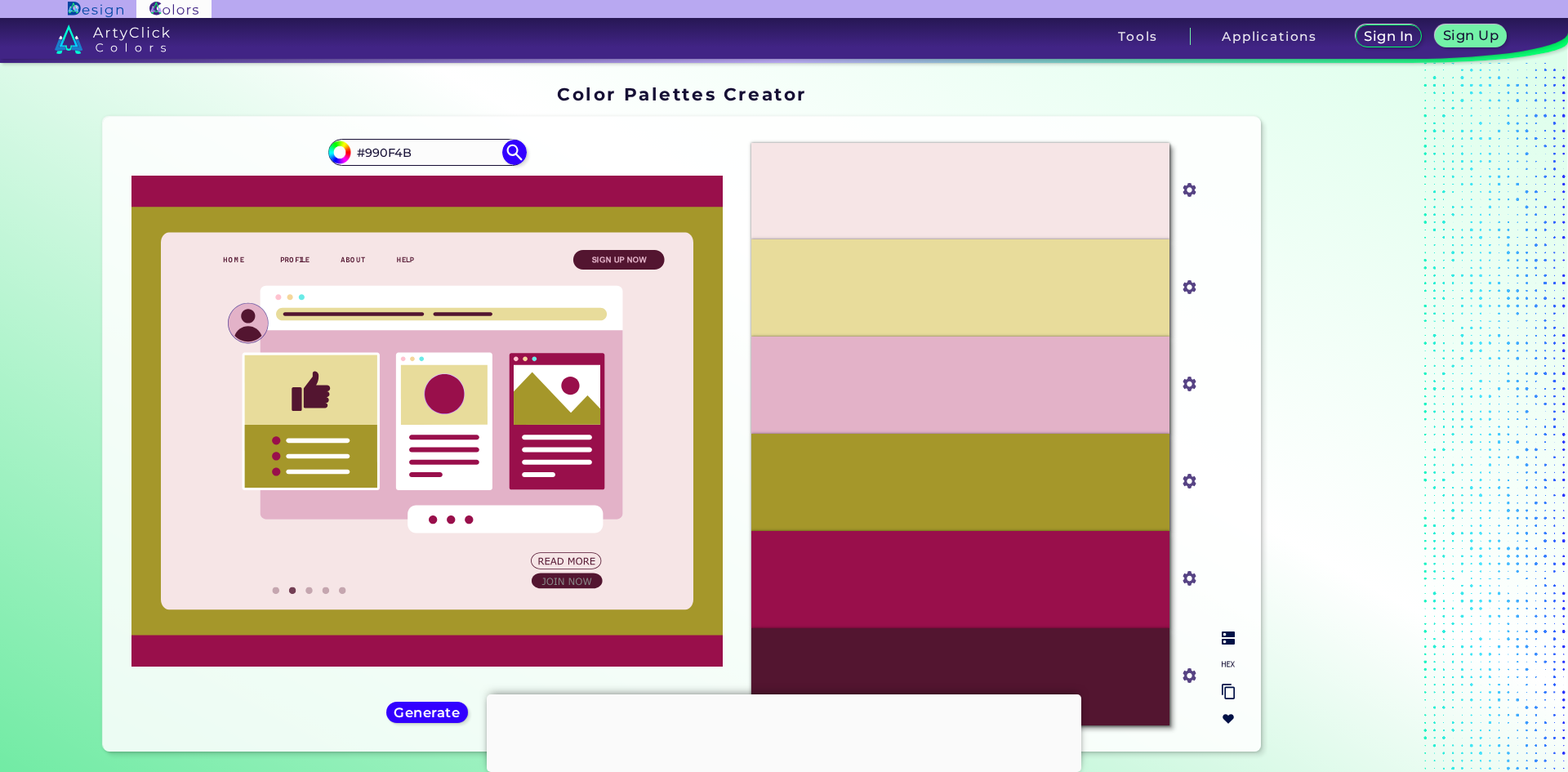
click at [1186, 196] on input "#f6e5e6" at bounding box center [1187, 188] width 21 height 21
click at [1184, 192] on input "#f6e5e6" at bounding box center [1187, 188] width 21 height 21
click at [1182, 191] on input "#f6e5e6" at bounding box center [1187, 188] width 21 height 21
type input "#00000f"
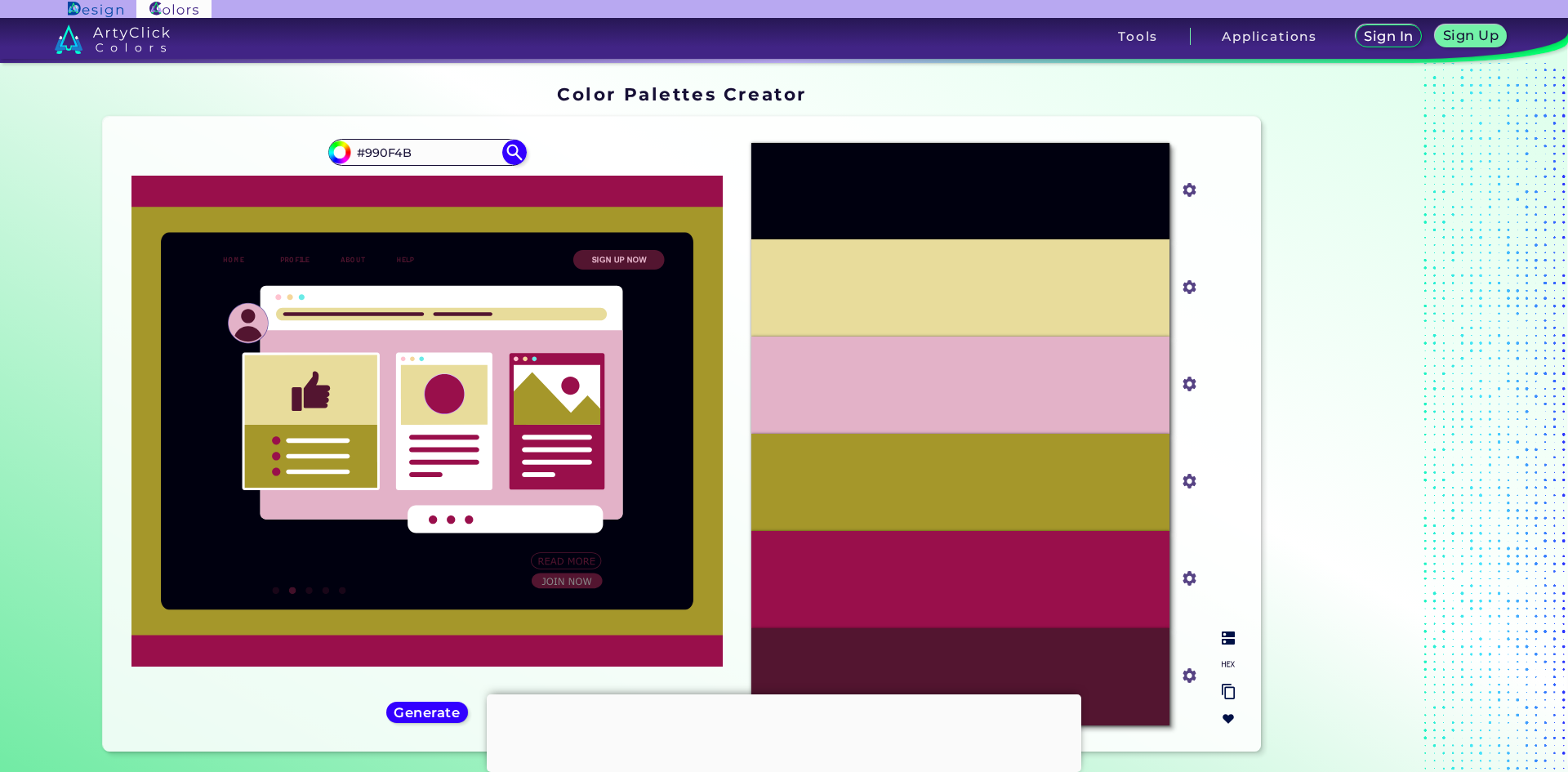
click at [1189, 196] on input "#00000f" at bounding box center [1187, 188] width 21 height 21
type input "#fff1f5"
click at [1484, 330] on section "Color Palettes Creator Color Palettes Creator Oops - something went wrong. Plea…" at bounding box center [784, 421] width 1470 height 717
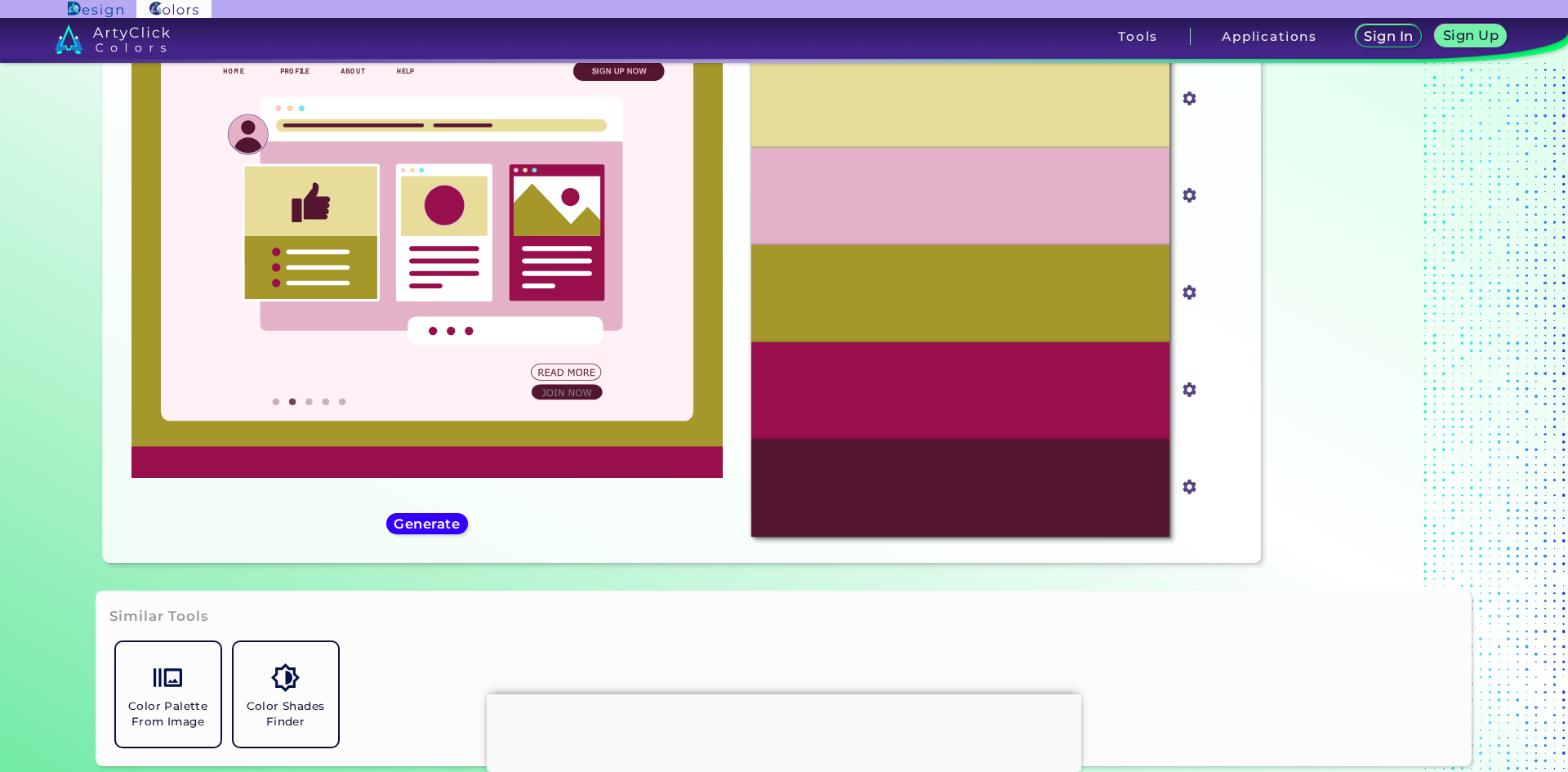
scroll to position [82, 0]
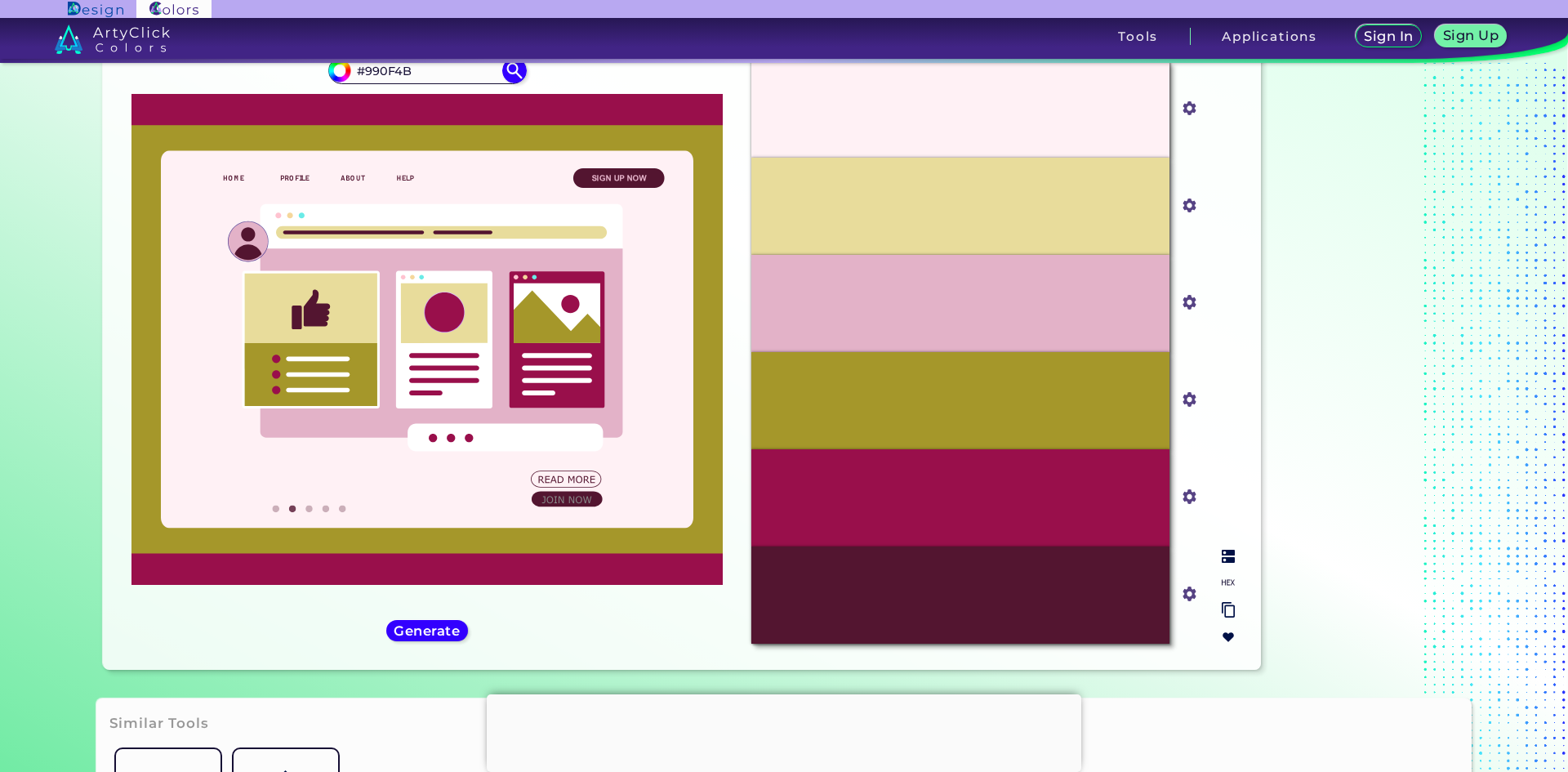
click at [1190, 596] on input "#531530" at bounding box center [1187, 592] width 21 height 21
click at [1186, 595] on input "#531530" at bounding box center [1187, 592] width 21 height 21
type input "#000ff9"
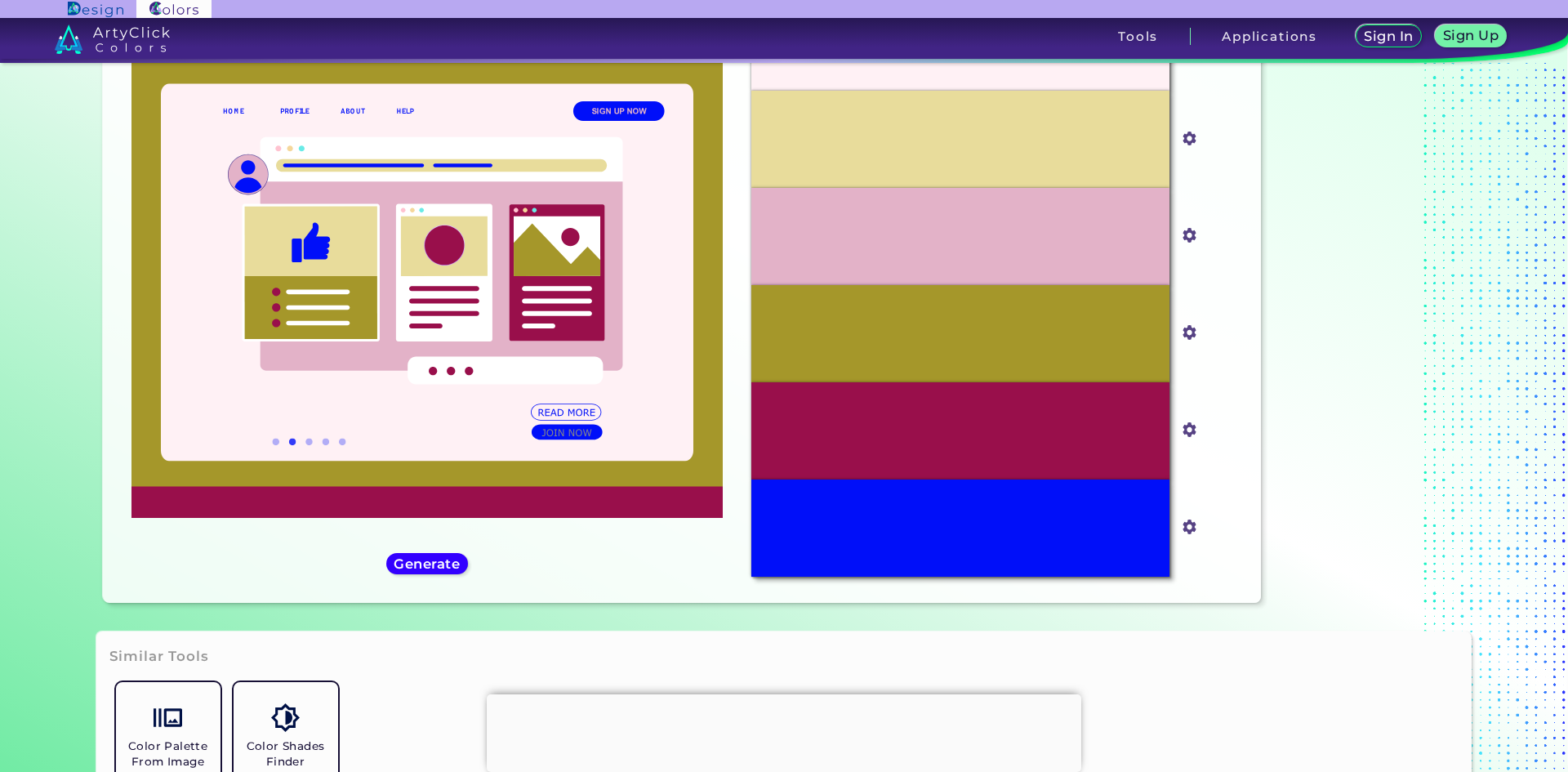
scroll to position [327, 0]
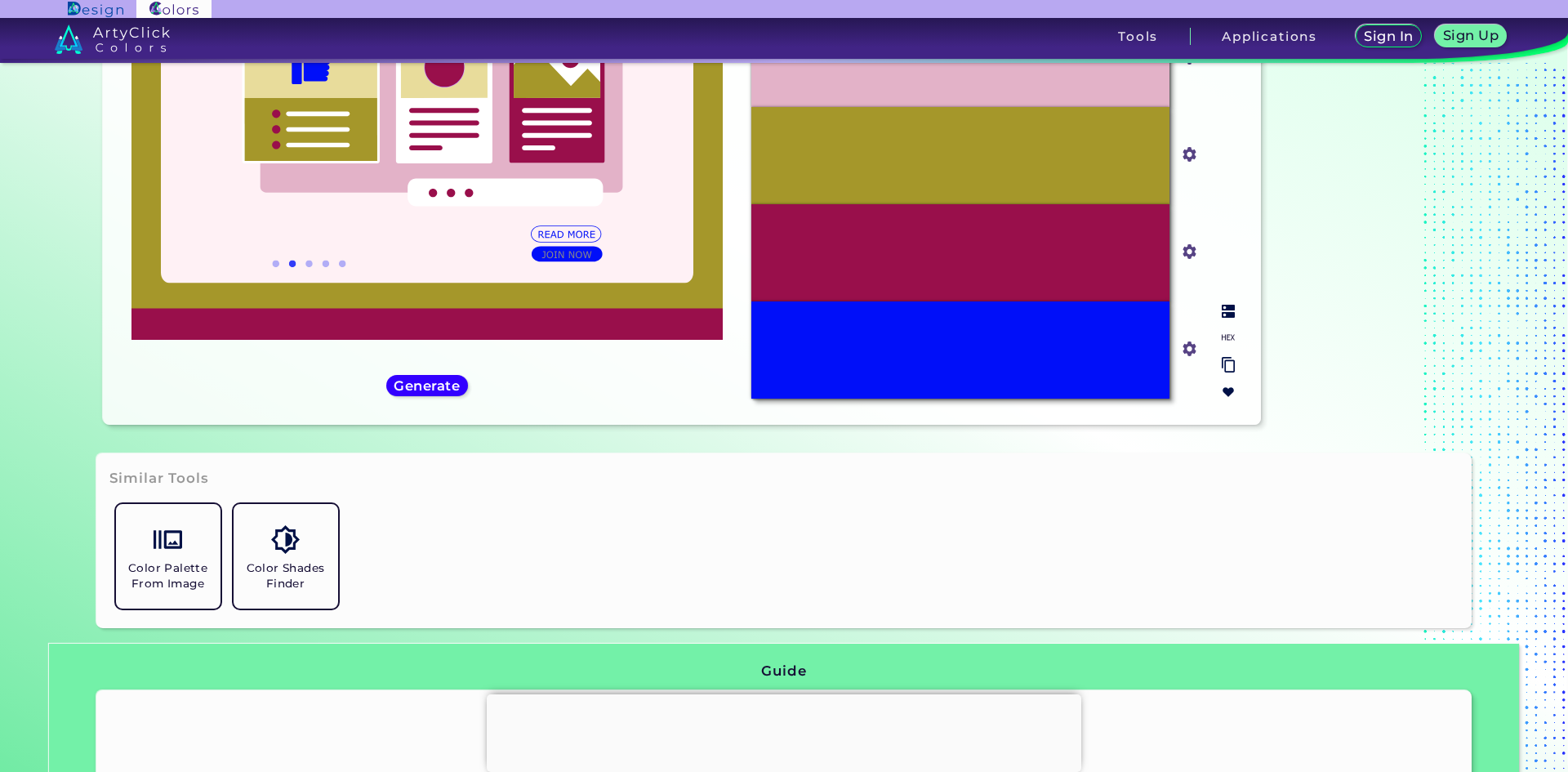
click at [1189, 350] on input "#000ff9" at bounding box center [1187, 346] width 21 height 21
type input "#ff9500"
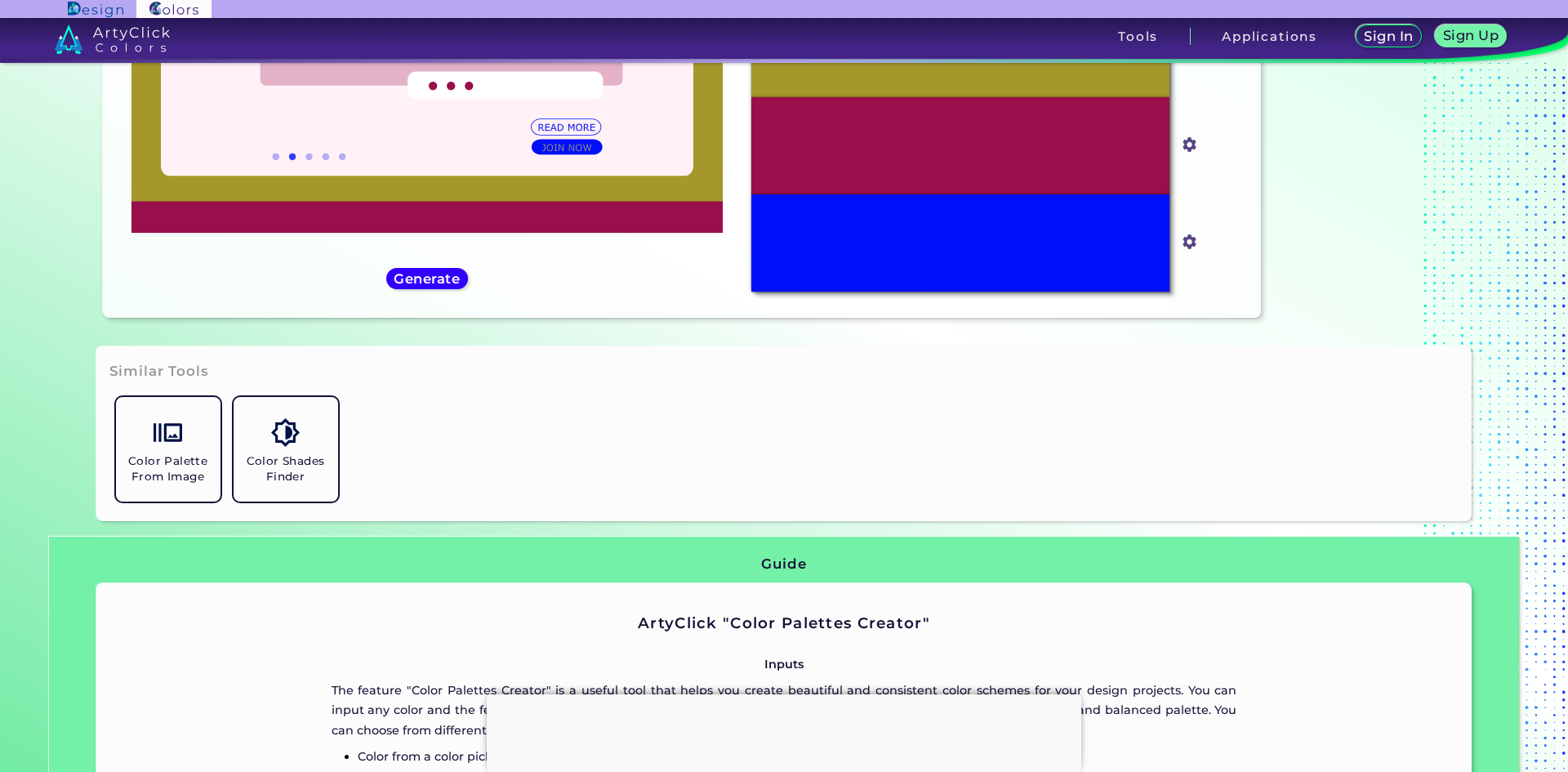
click at [1427, 504] on div "Color Palette From Image Color Shades Finder" at bounding box center [784, 449] width 1350 height 117
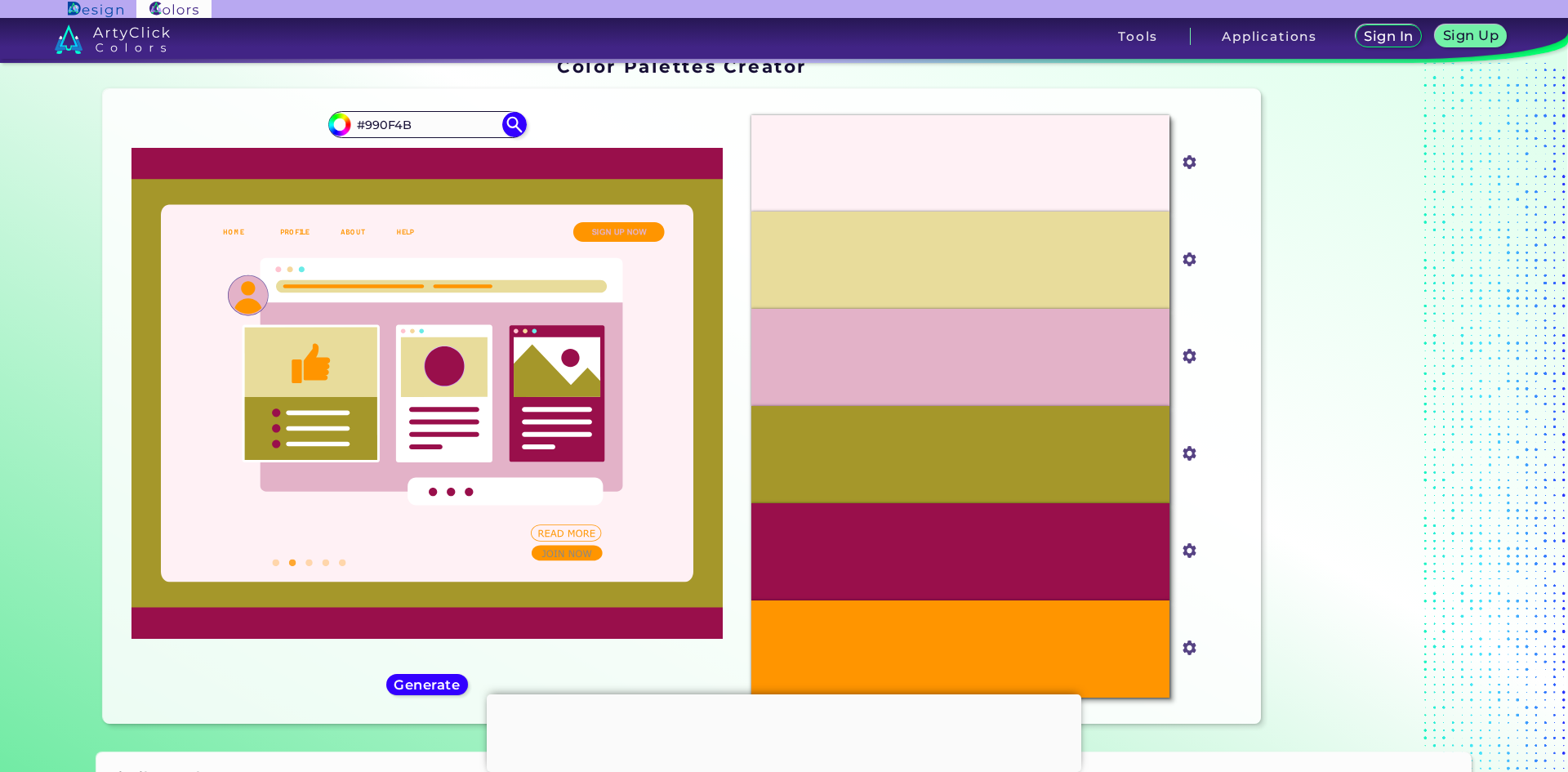
scroll to position [0, 0]
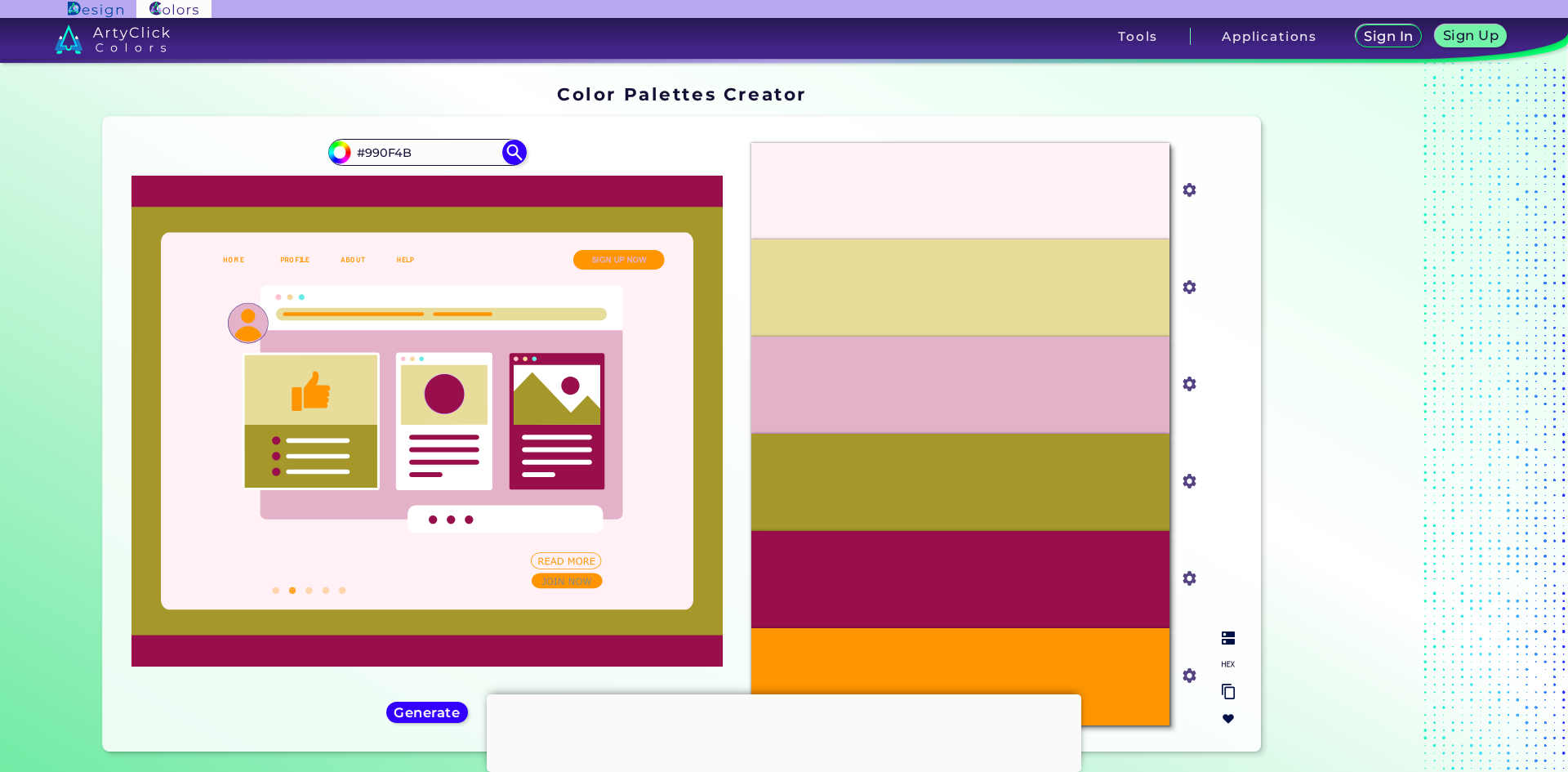
click at [1184, 287] on input "#e8dc9b" at bounding box center [1187, 285] width 21 height 21
type input "#ce014c"
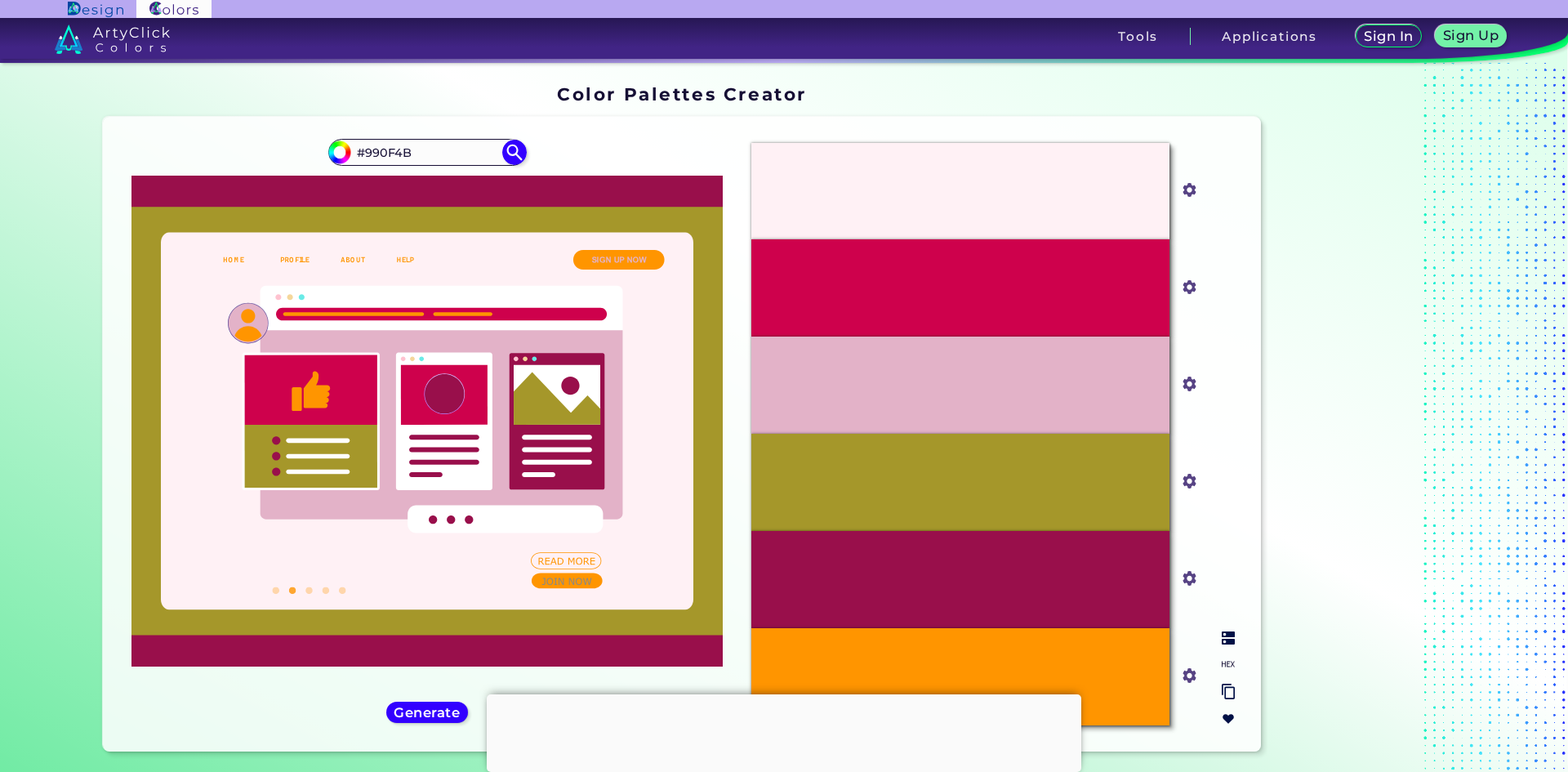
click at [1187, 384] on input "#e3b2c8" at bounding box center [1187, 383] width 21 height 21
type input "#bfb74b"
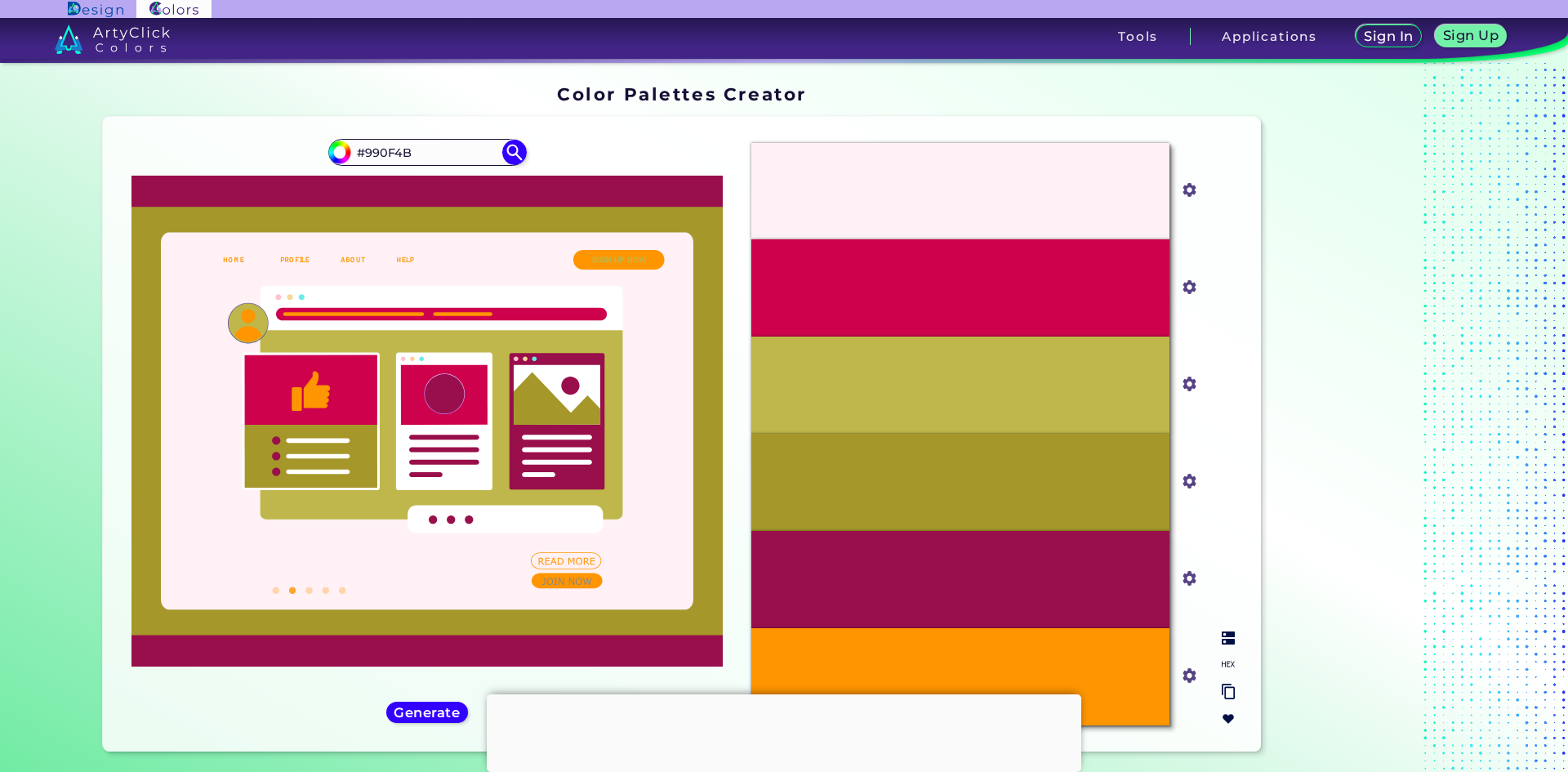
click at [1182, 387] on input "#bfb74b" at bounding box center [1187, 383] width 21 height 21
click at [1117, 488] on div "#A5972A" at bounding box center [961, 481] width 419 height 97
click at [1177, 486] on input "#a5972a" at bounding box center [1187, 479] width 21 height 21
type input "#502ba6"
